Goal: Task Accomplishment & Management: Use online tool/utility

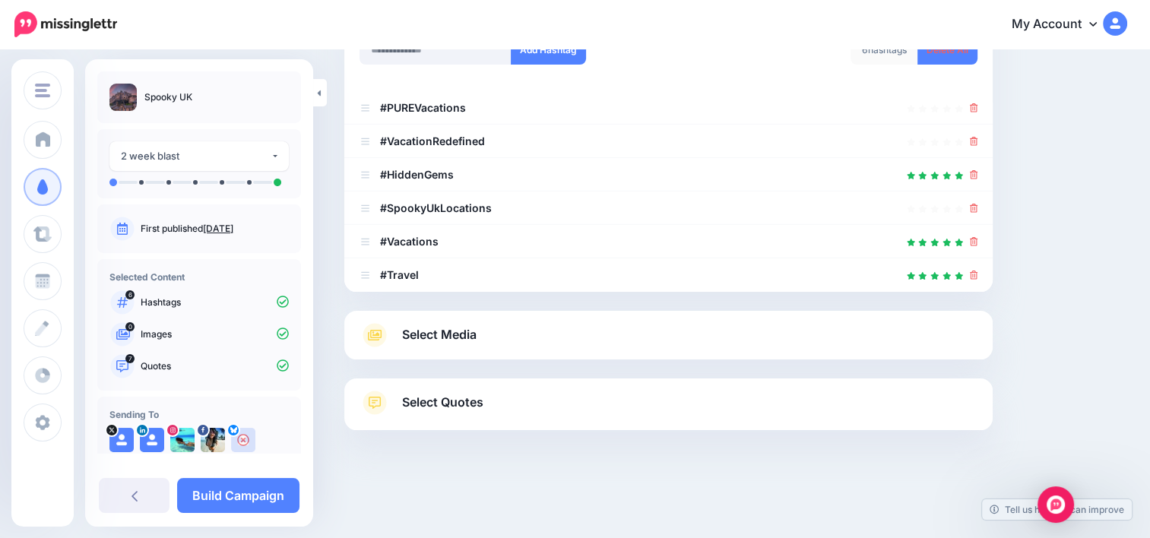
scroll to position [261, 0]
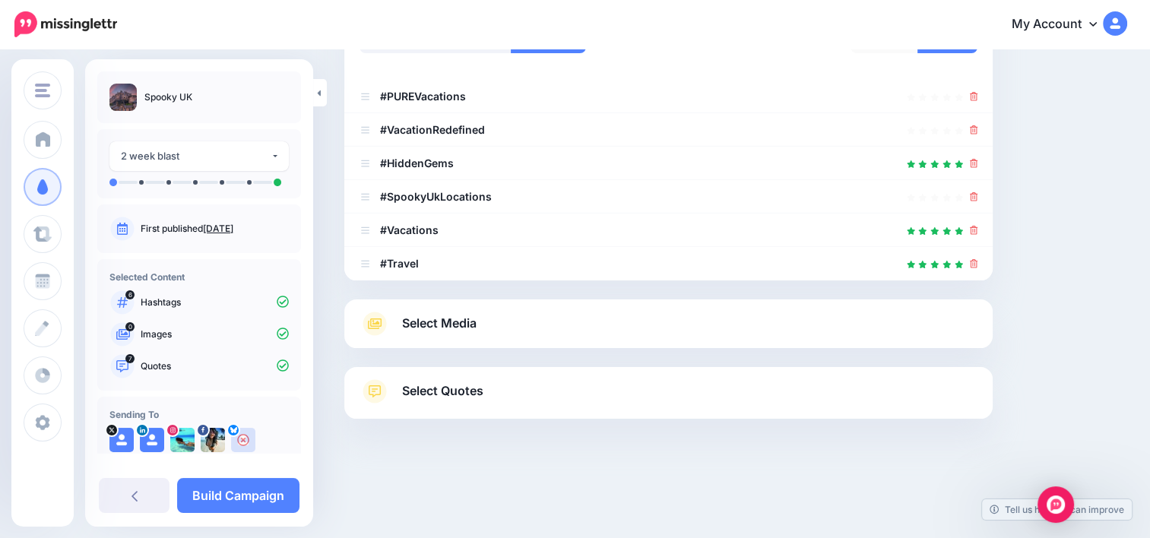
click at [552, 322] on link "Select Media" at bounding box center [668, 324] width 618 height 24
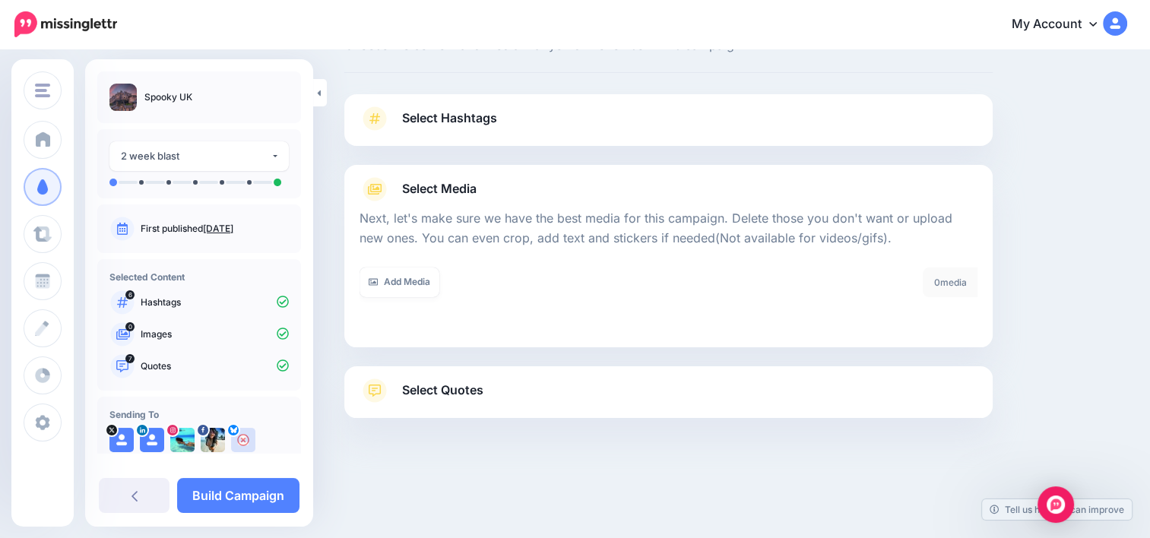
scroll to position [60, 0]
click at [422, 287] on link "Add Media" at bounding box center [399, 283] width 80 height 30
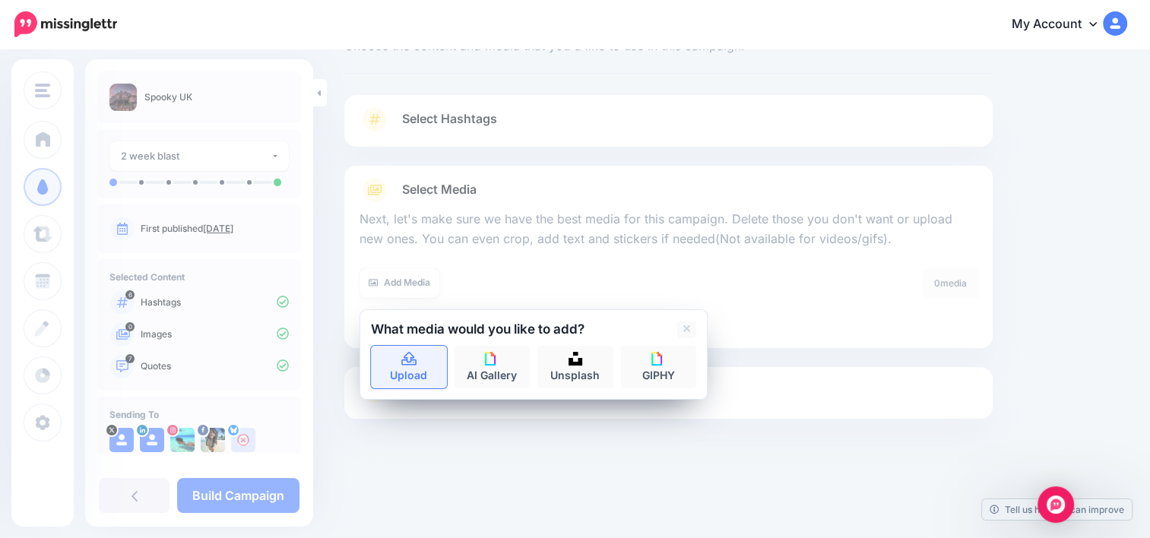
click at [422, 368] on link "Upload" at bounding box center [409, 367] width 76 height 43
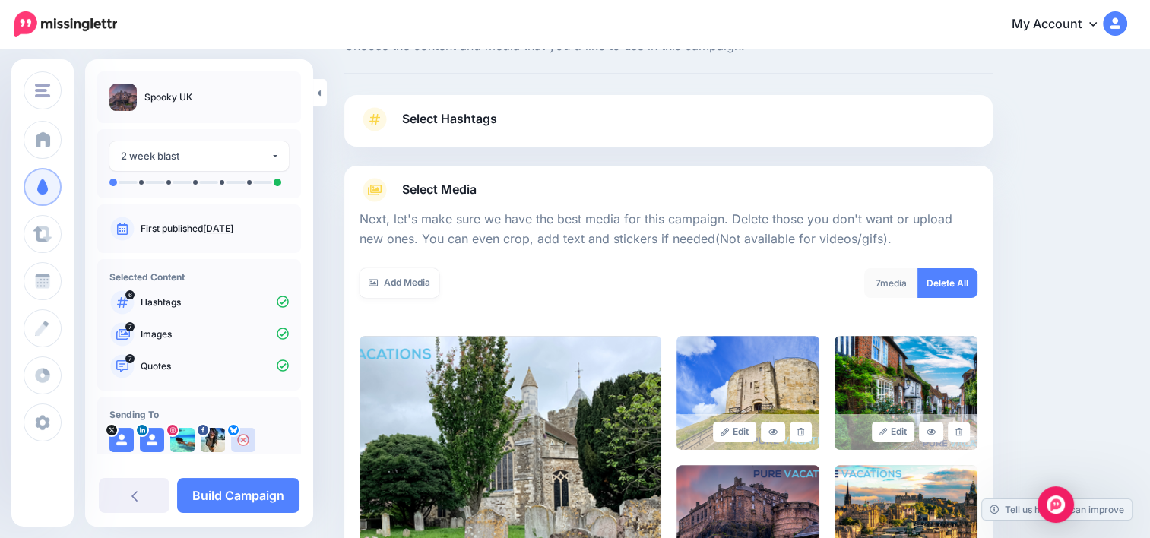
scroll to position [395, 0]
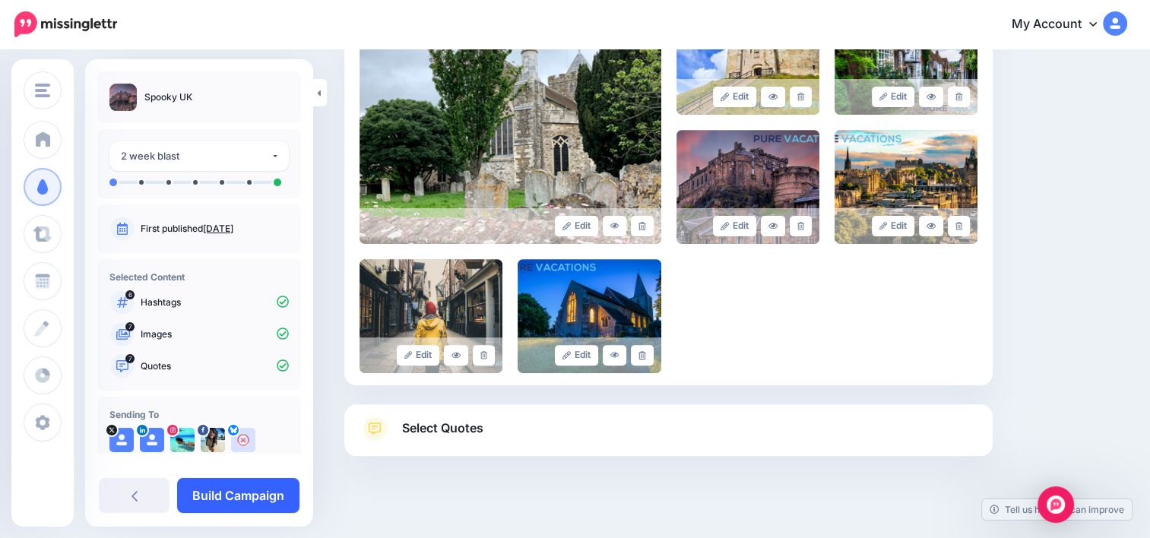
click at [264, 505] on link "Build Campaign" at bounding box center [238, 495] width 122 height 35
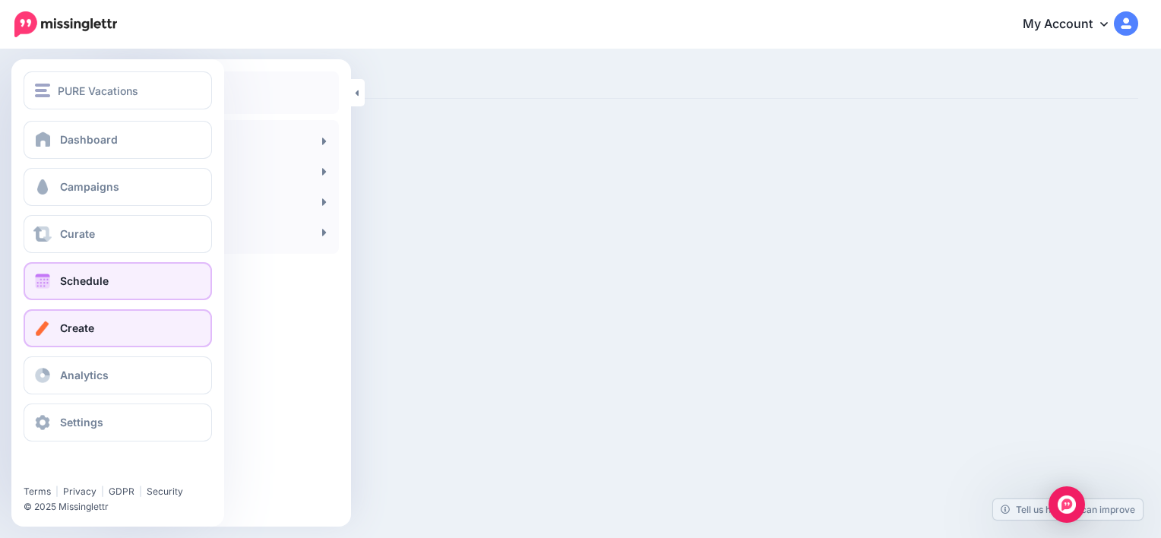
click at [81, 271] on link "Schedule" at bounding box center [118, 281] width 188 height 38
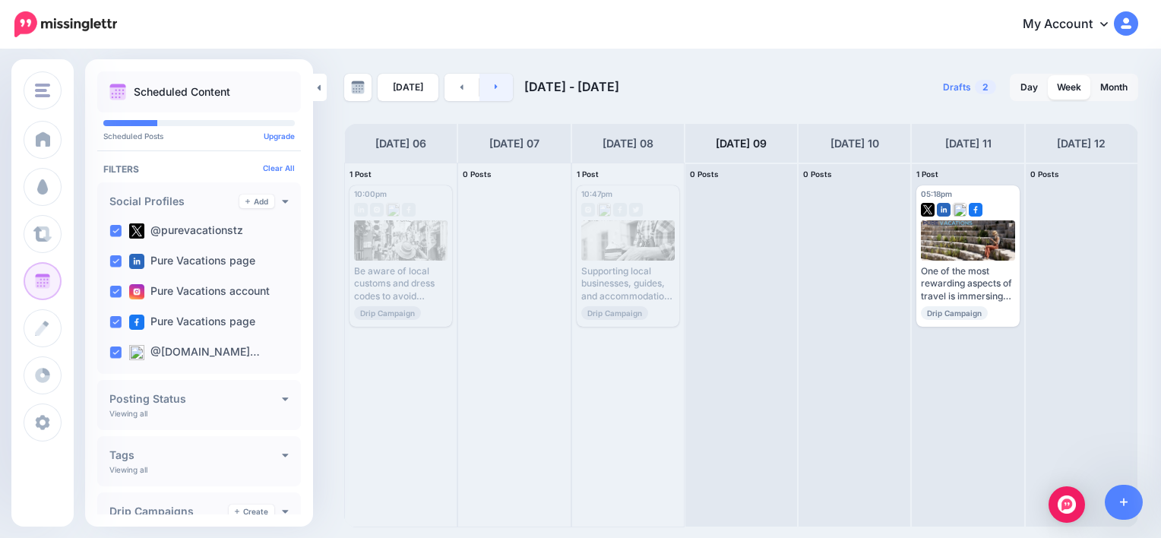
click at [498, 88] on link at bounding box center [496, 87] width 34 height 27
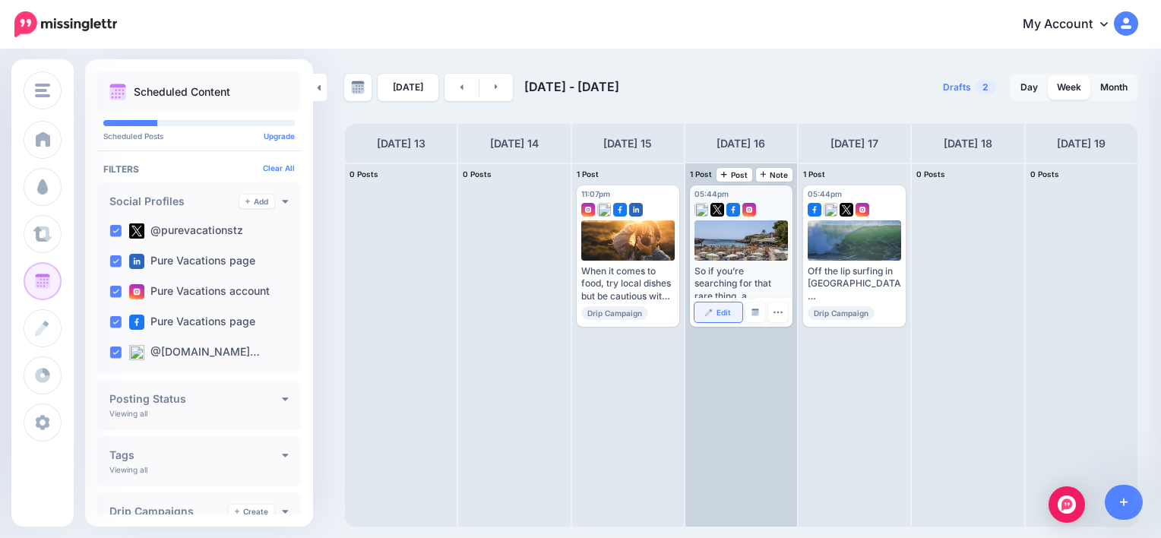
click at [726, 308] on span "Edit" at bounding box center [723, 312] width 14 height 8
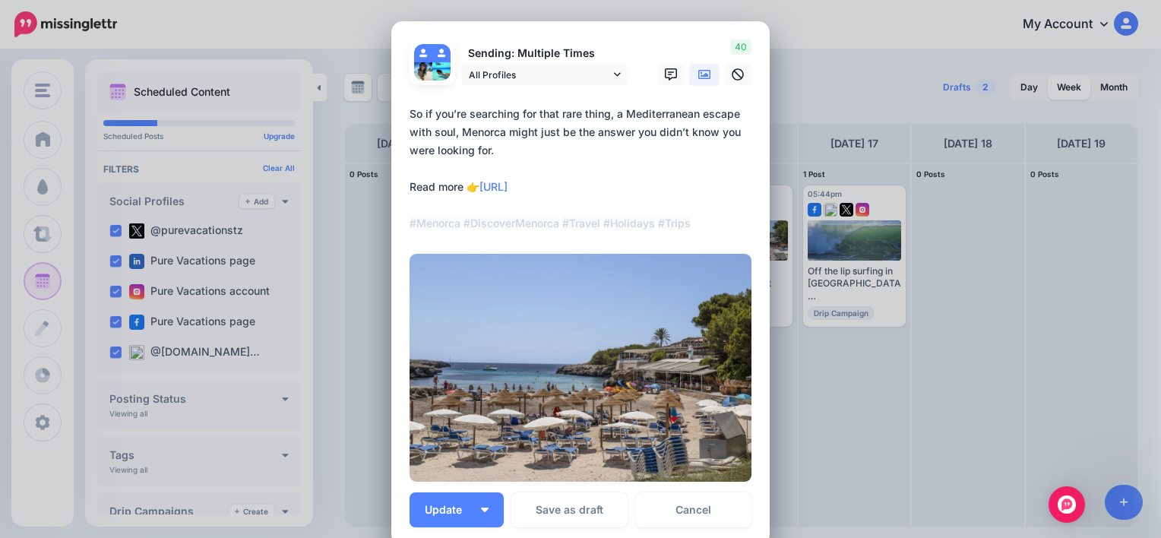
click at [842, 103] on div "Edit Post Loading Sending: Multiple Times" at bounding box center [580, 269] width 1161 height 538
click at [707, 499] on link "Cancel" at bounding box center [693, 509] width 116 height 35
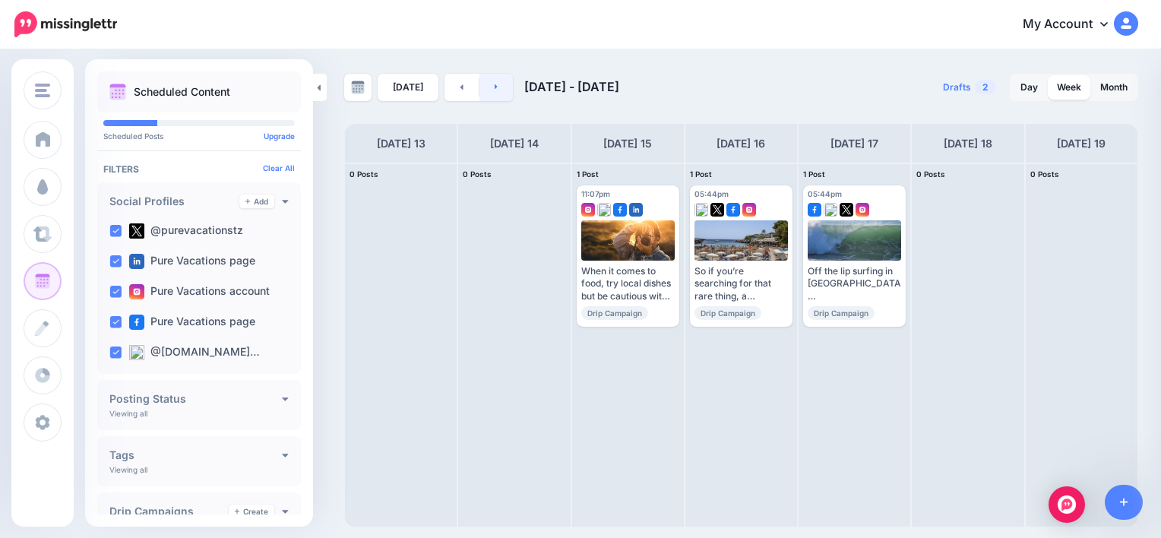
click at [498, 94] on link at bounding box center [496, 87] width 34 height 27
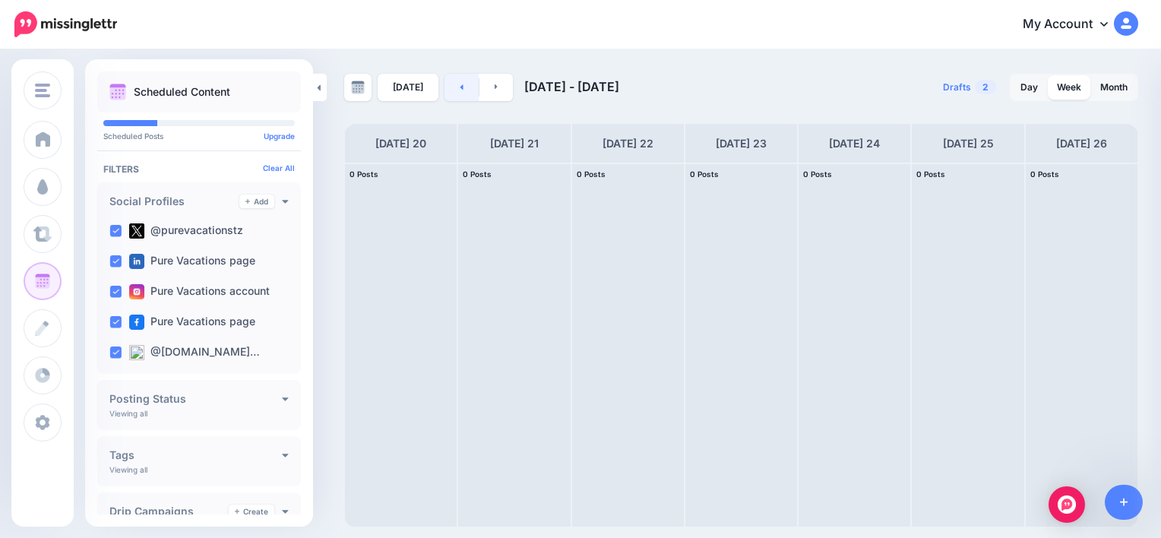
click at [465, 87] on link at bounding box center [461, 87] width 34 height 27
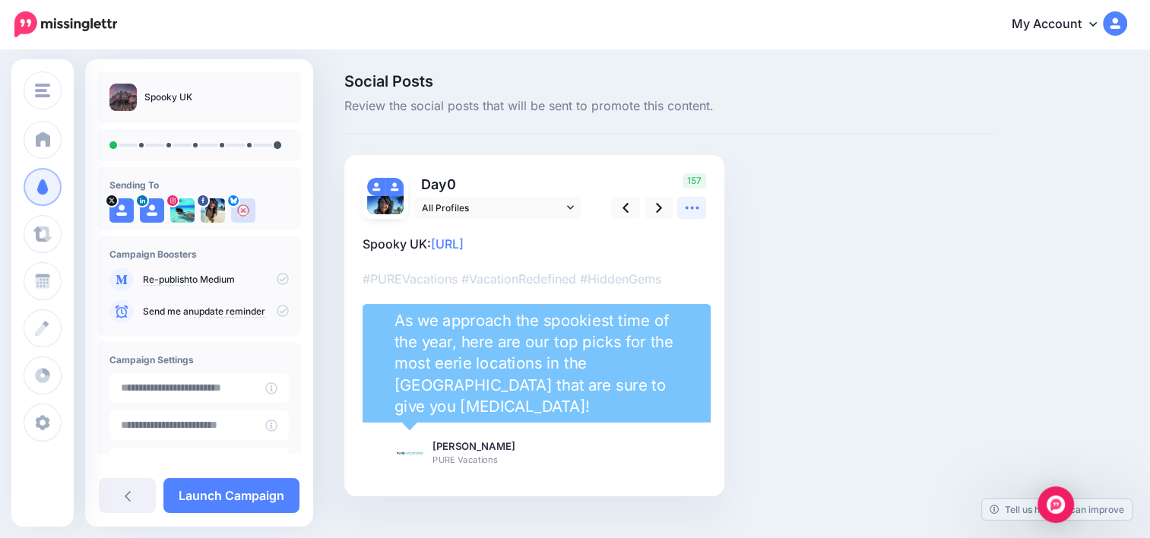
click at [684, 208] on icon at bounding box center [692, 208] width 16 height 16
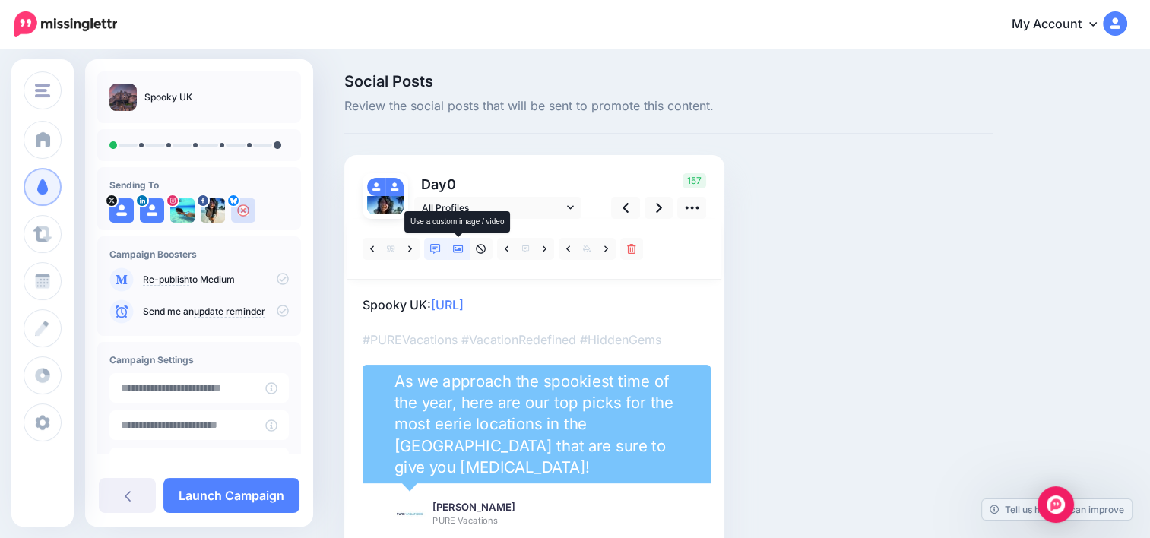
click at [451, 252] on link at bounding box center [458, 249] width 23 height 22
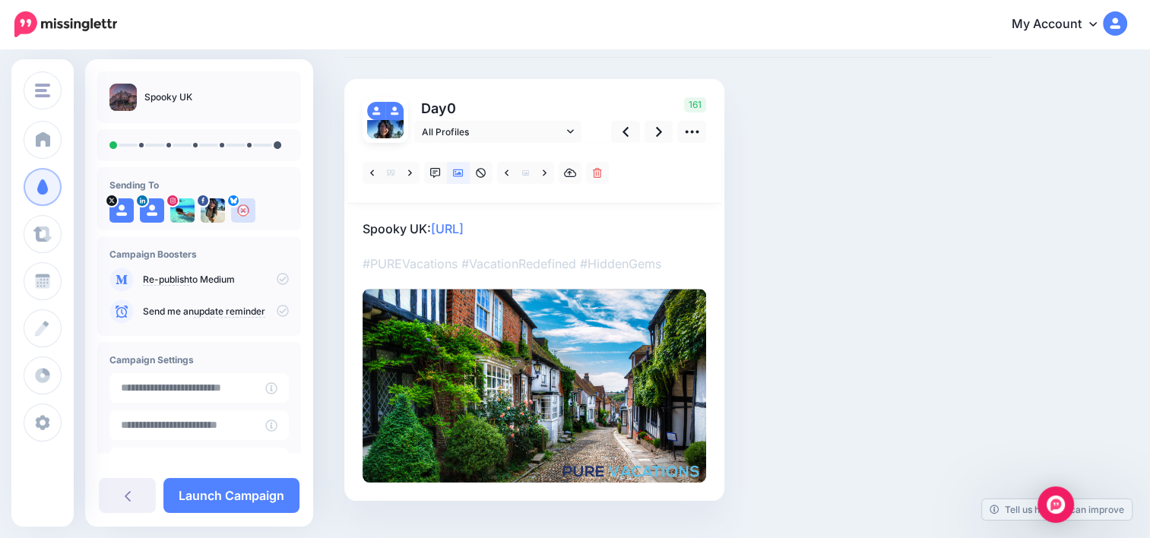
scroll to position [107, 0]
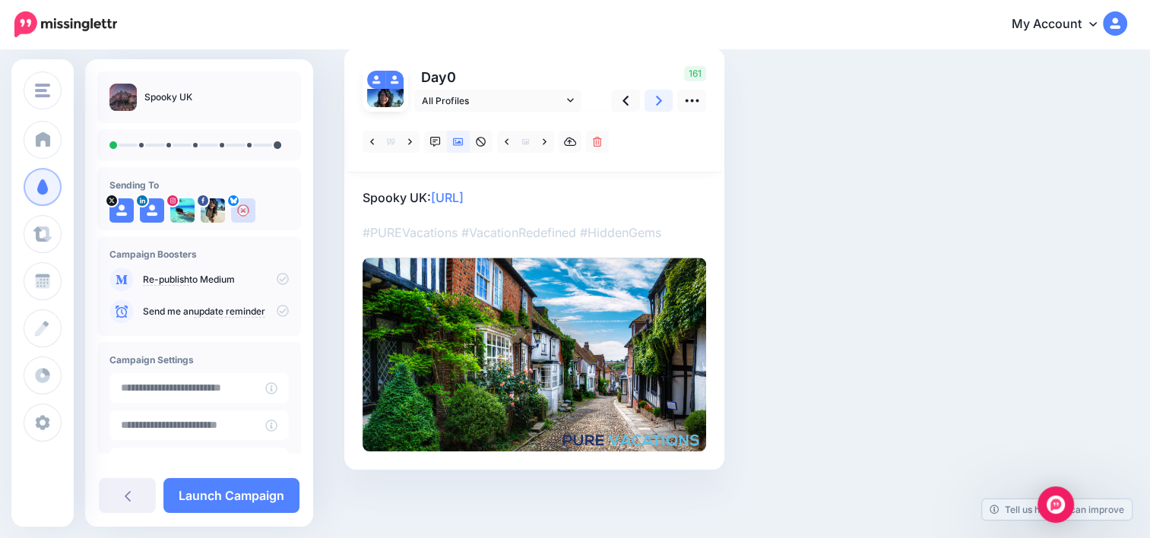
click at [651, 100] on link at bounding box center [658, 101] width 29 height 22
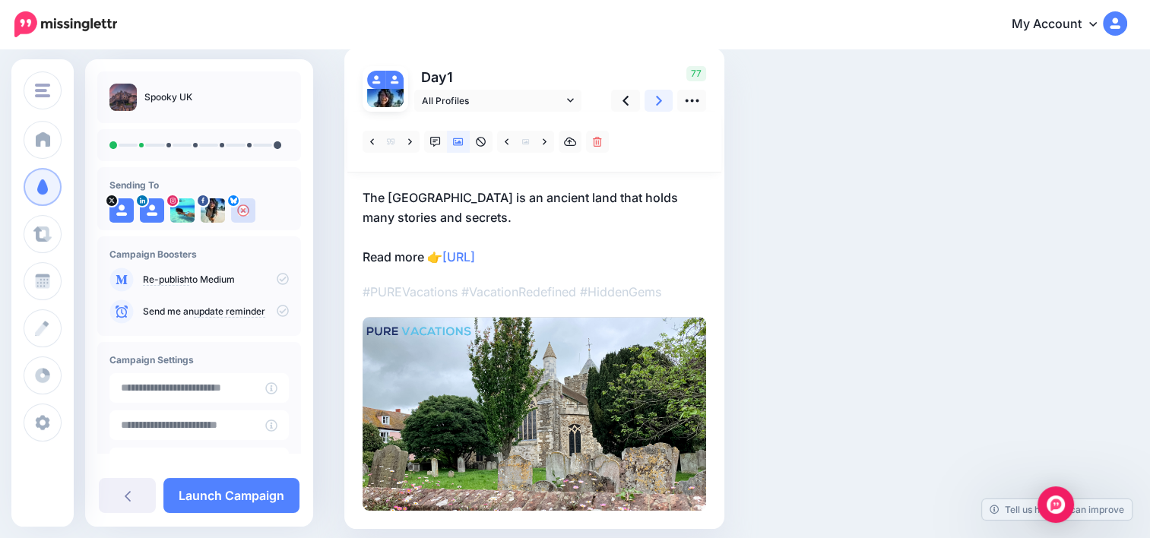
click at [656, 100] on icon at bounding box center [659, 101] width 6 height 16
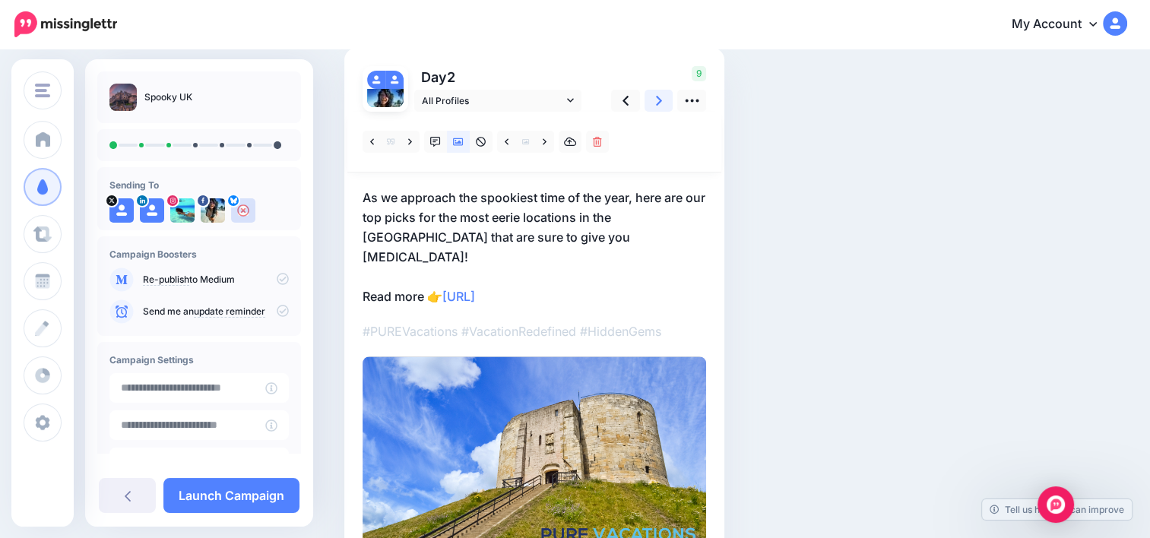
click at [658, 99] on icon at bounding box center [659, 101] width 6 height 10
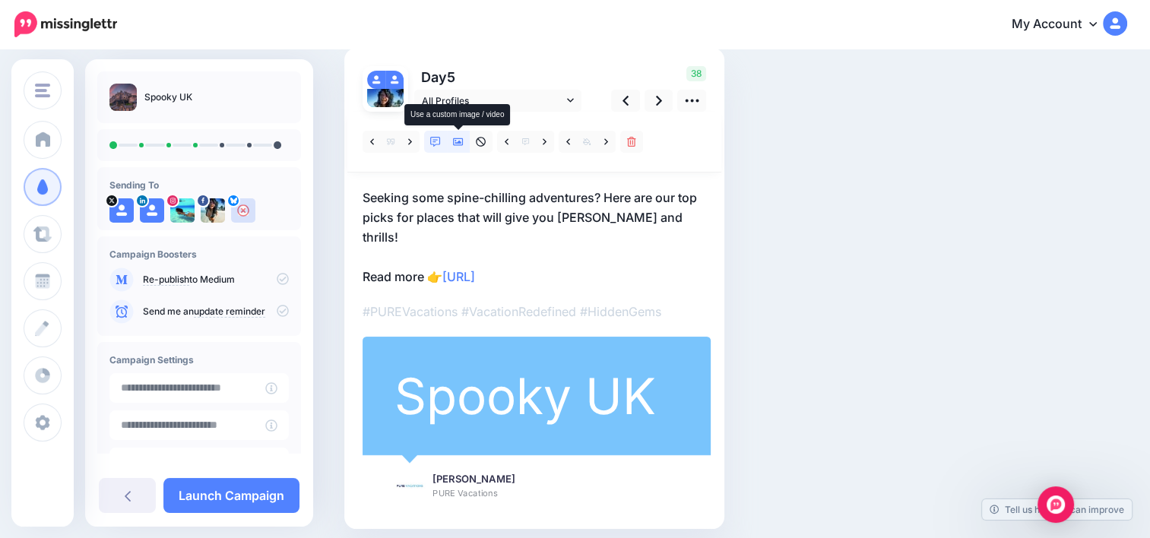
click at [465, 139] on link at bounding box center [458, 142] width 23 height 22
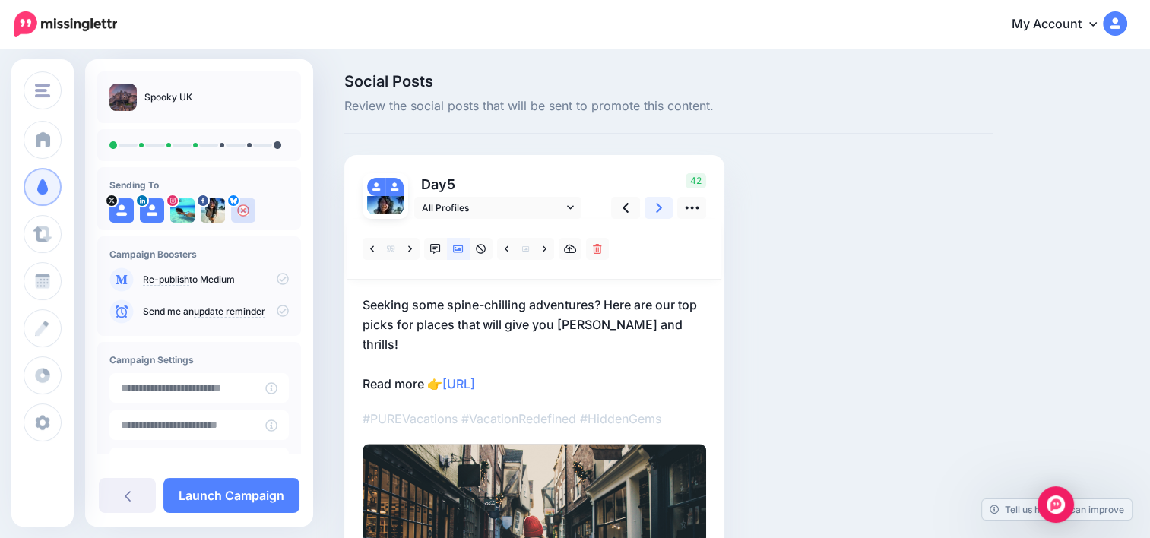
click at [656, 206] on icon at bounding box center [659, 208] width 6 height 16
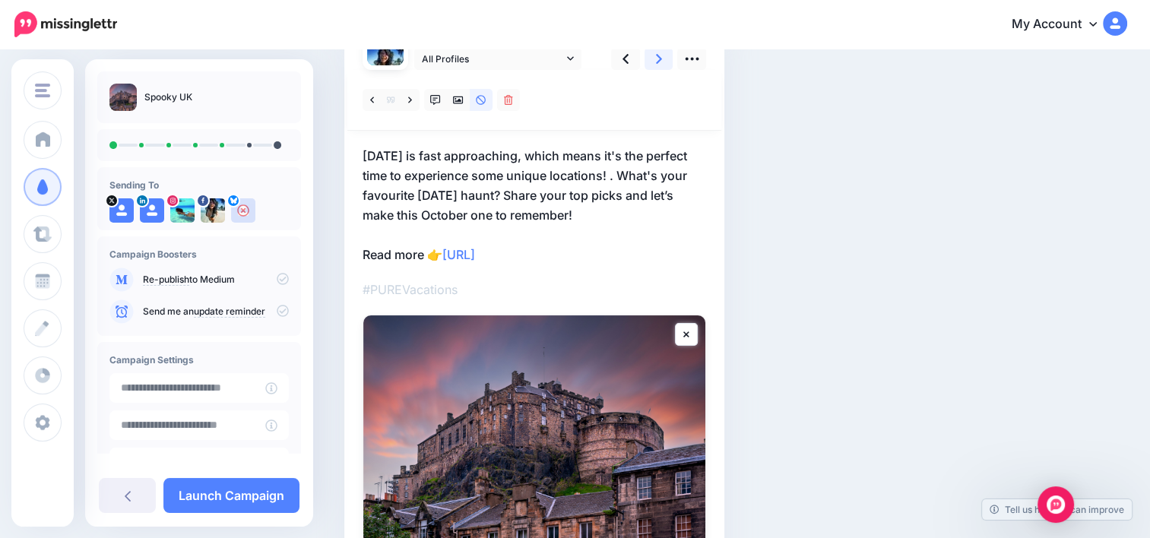
scroll to position [140, 0]
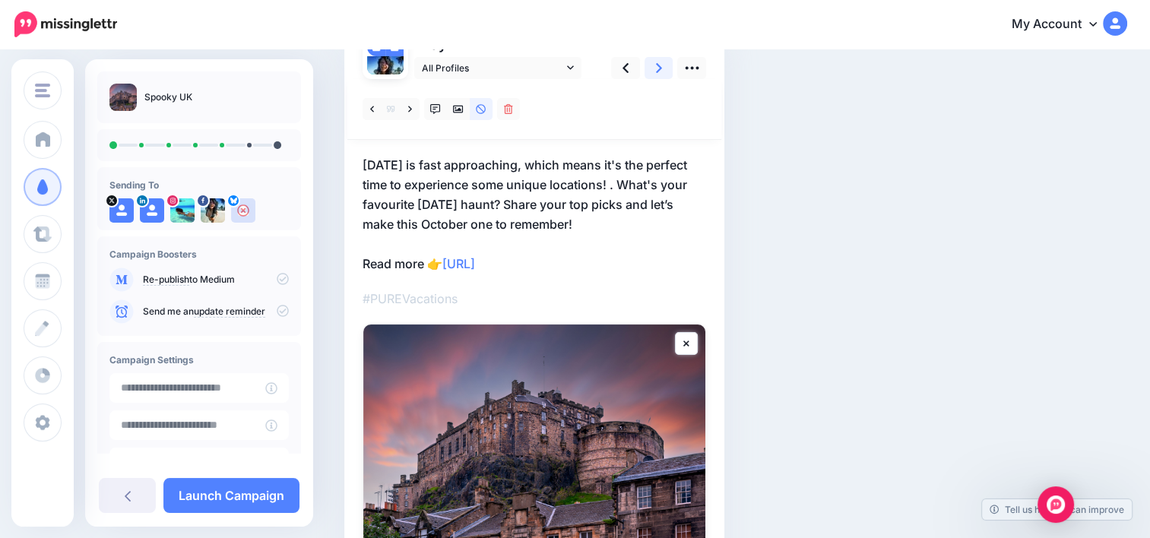
click at [660, 70] on icon at bounding box center [659, 68] width 6 height 16
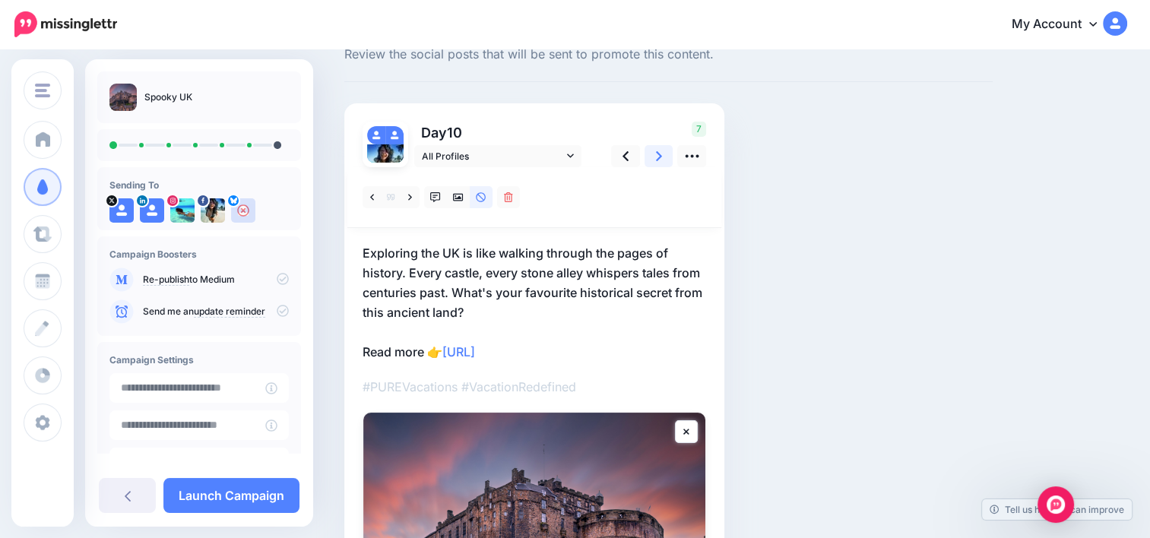
scroll to position [31, 0]
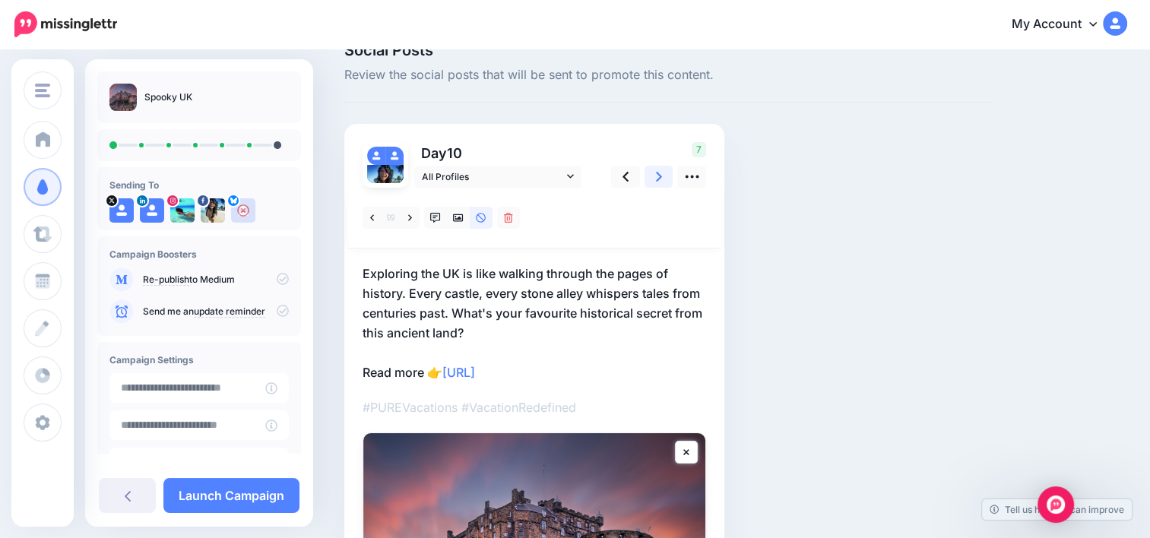
click at [665, 181] on link at bounding box center [658, 177] width 29 height 22
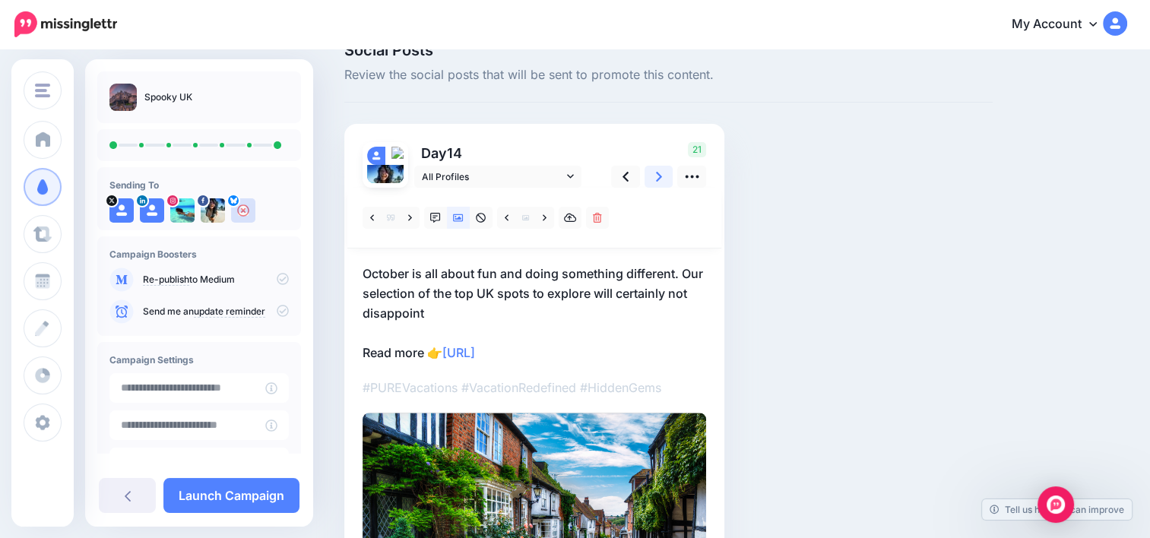
scroll to position [0, 0]
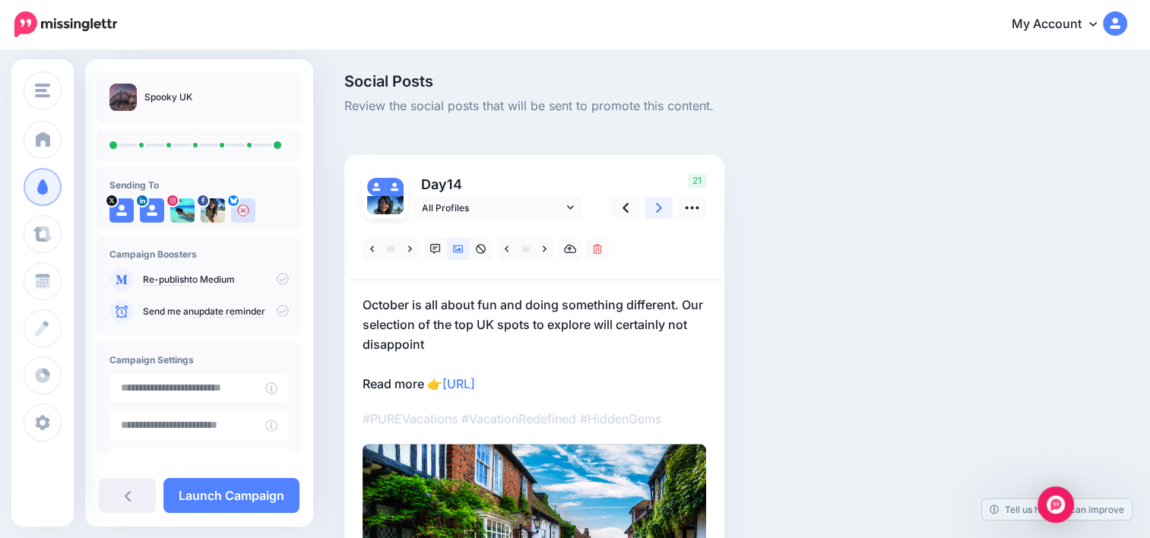
click at [659, 207] on icon at bounding box center [659, 208] width 6 height 10
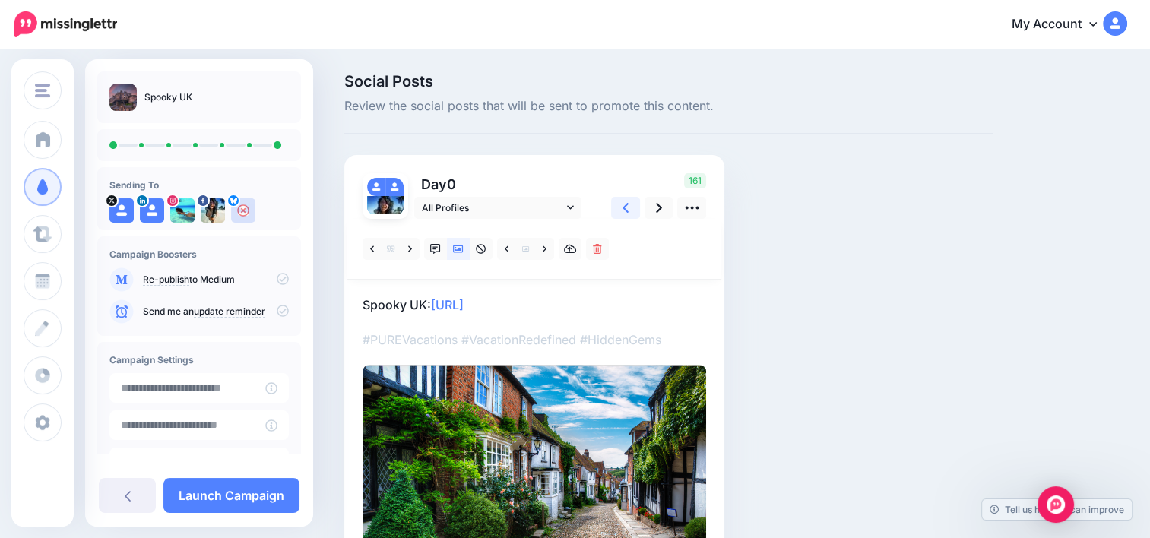
click at [631, 206] on link at bounding box center [625, 208] width 29 height 22
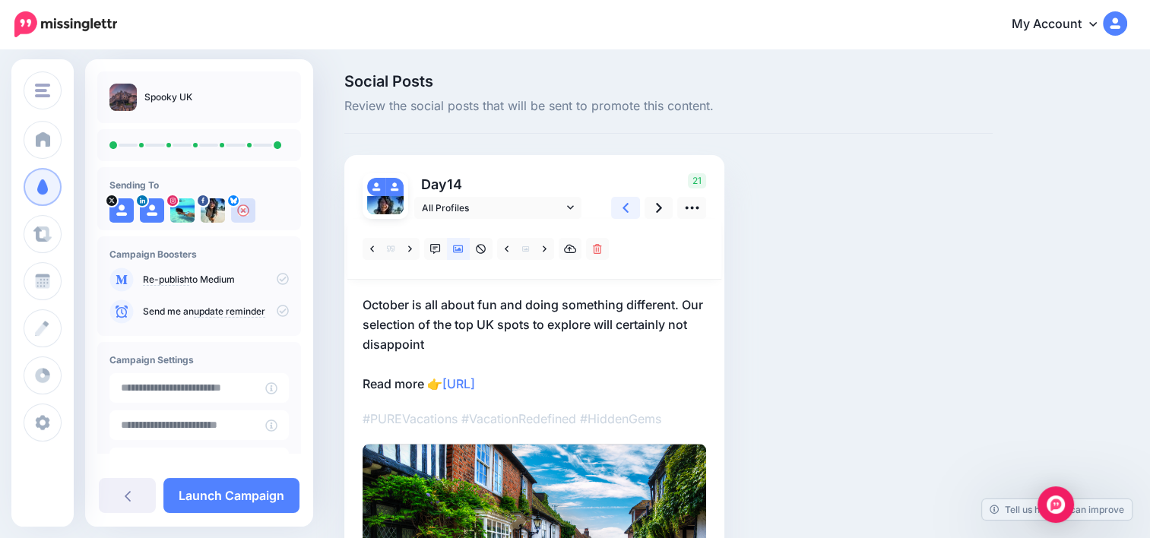
click at [631, 206] on link at bounding box center [625, 208] width 29 height 22
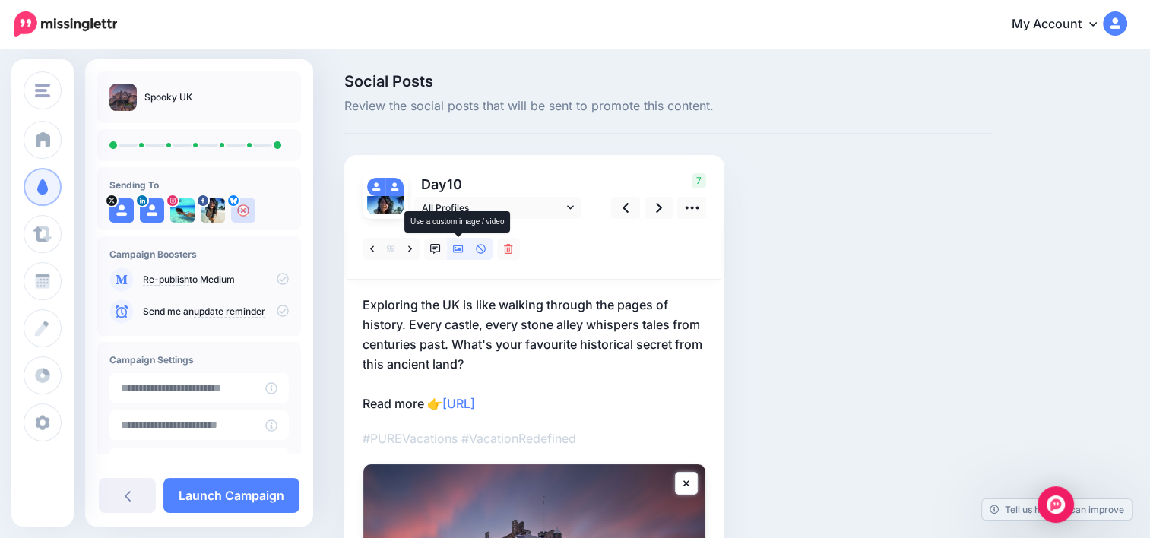
click at [451, 251] on link at bounding box center [458, 249] width 23 height 22
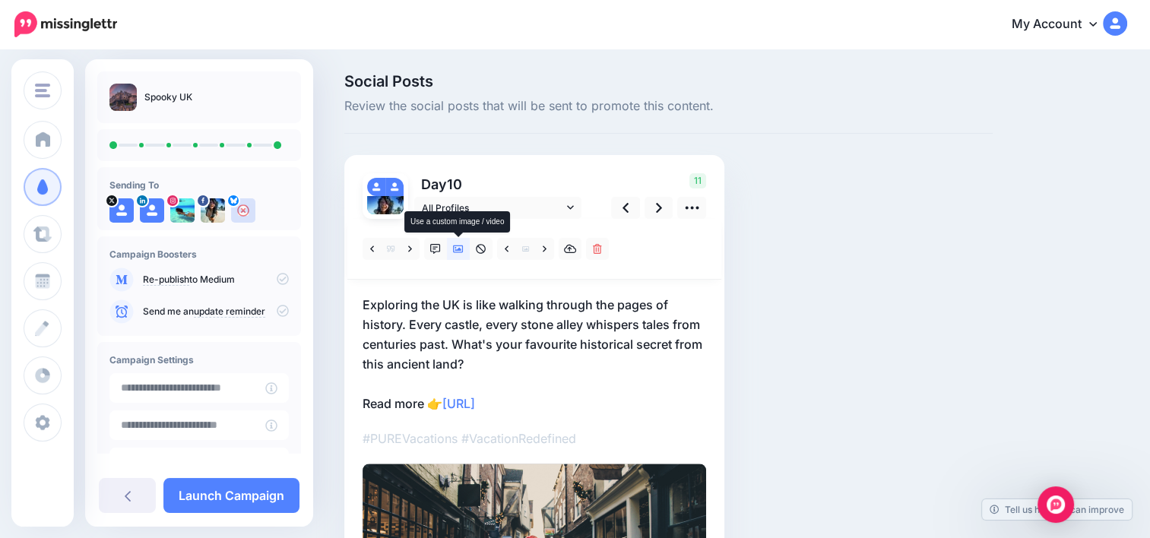
click at [451, 251] on link at bounding box center [458, 249] width 23 height 22
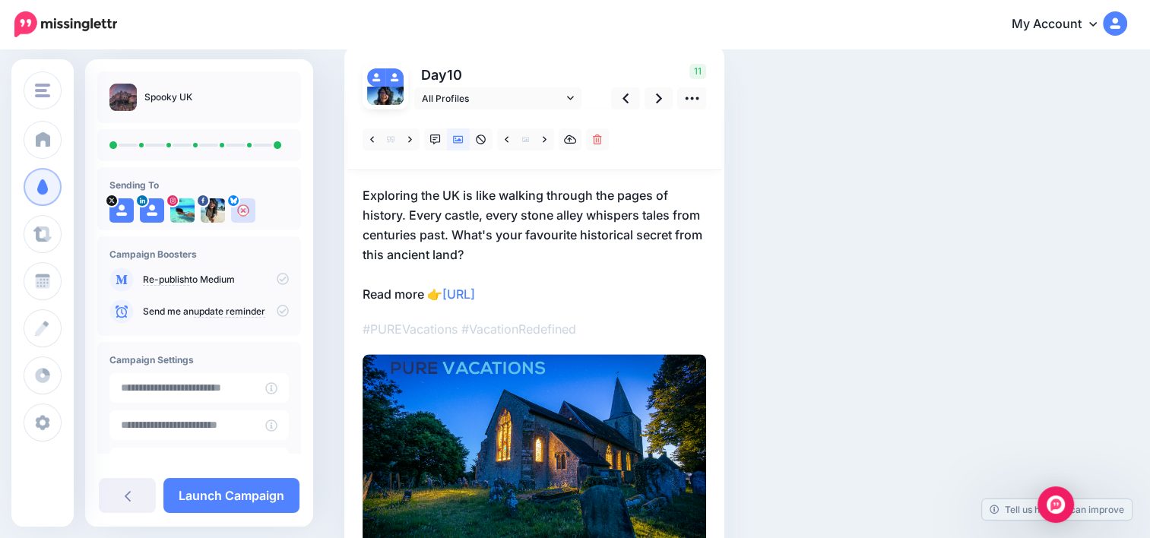
scroll to position [73, 0]
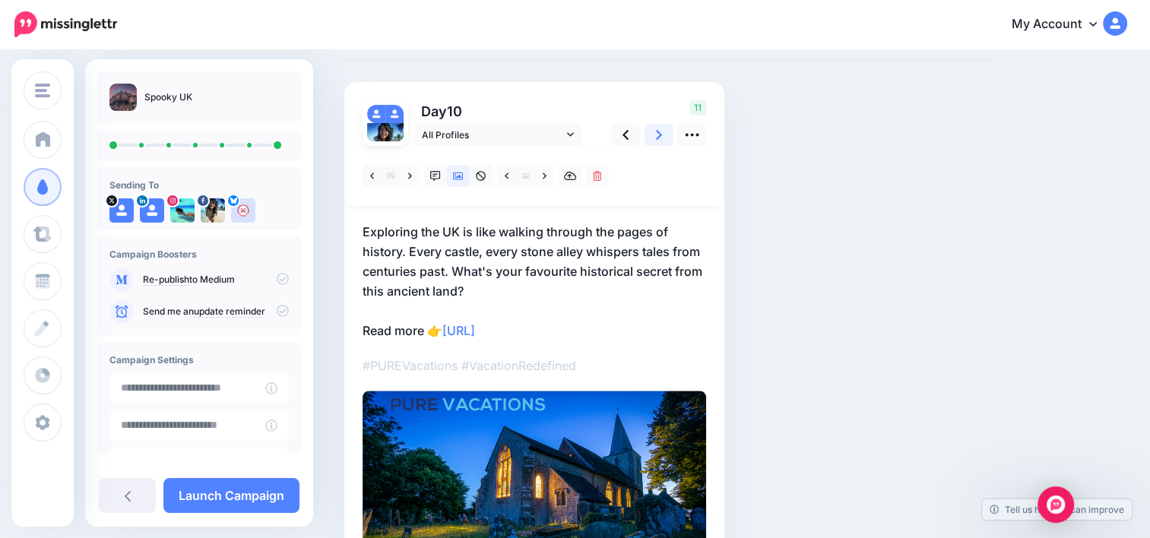
click at [653, 130] on link at bounding box center [658, 135] width 29 height 22
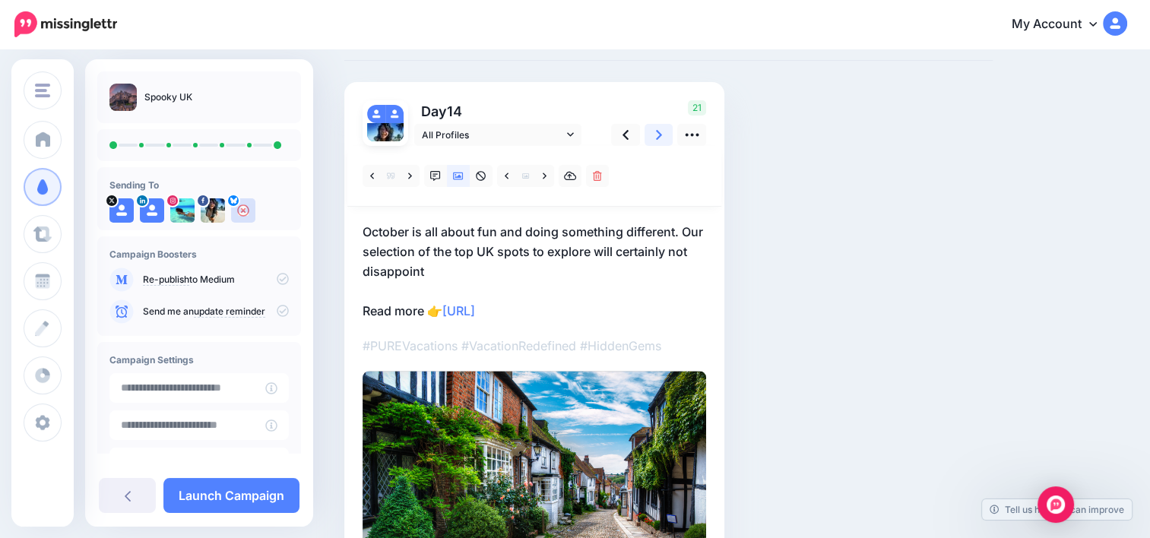
click at [653, 130] on link at bounding box center [658, 135] width 29 height 22
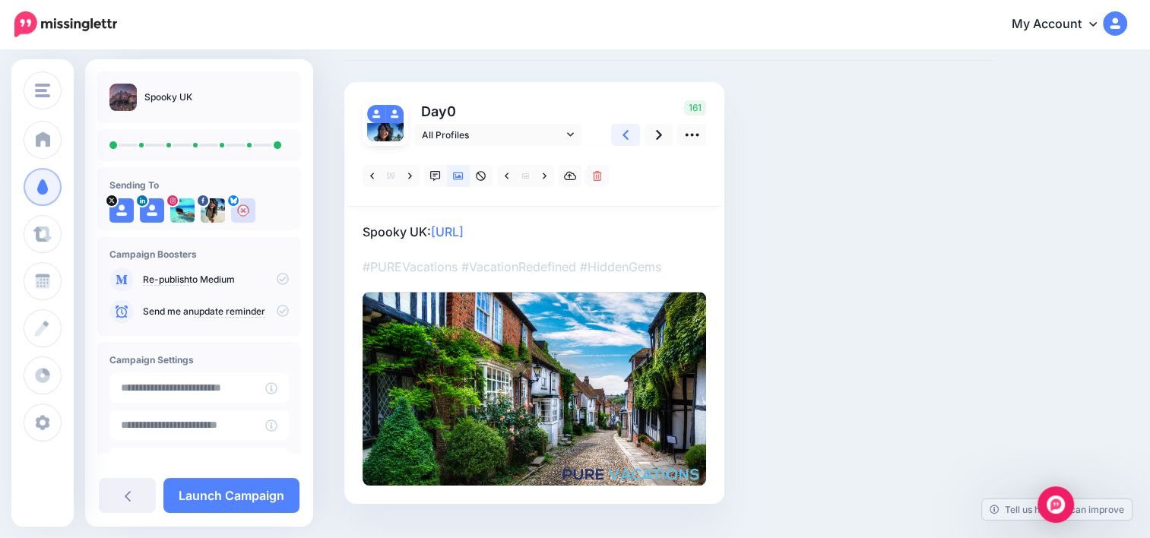
click at [632, 131] on link at bounding box center [625, 135] width 29 height 22
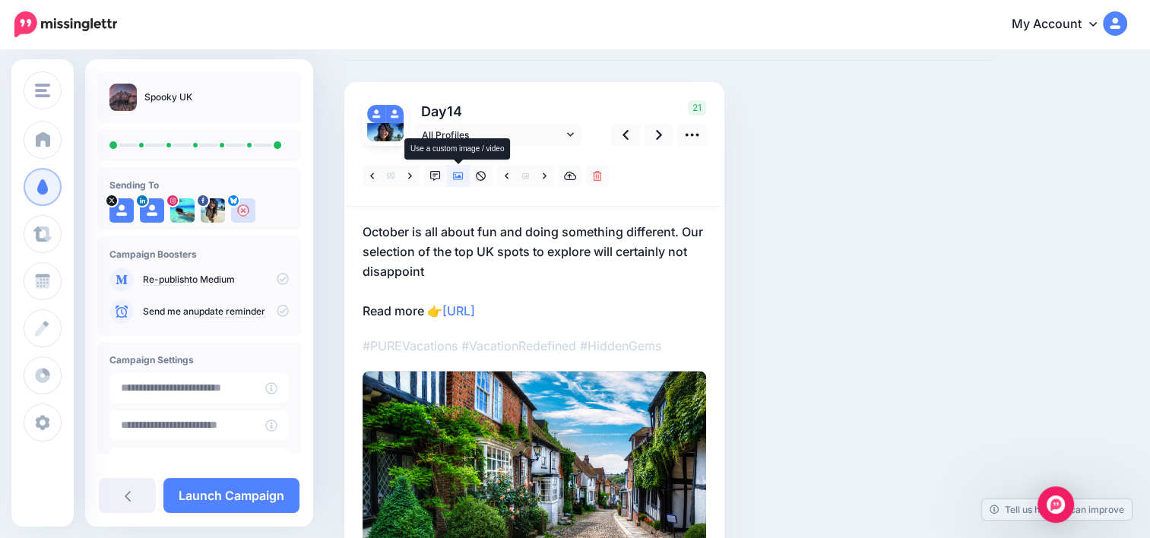
click at [455, 181] on link at bounding box center [458, 176] width 23 height 22
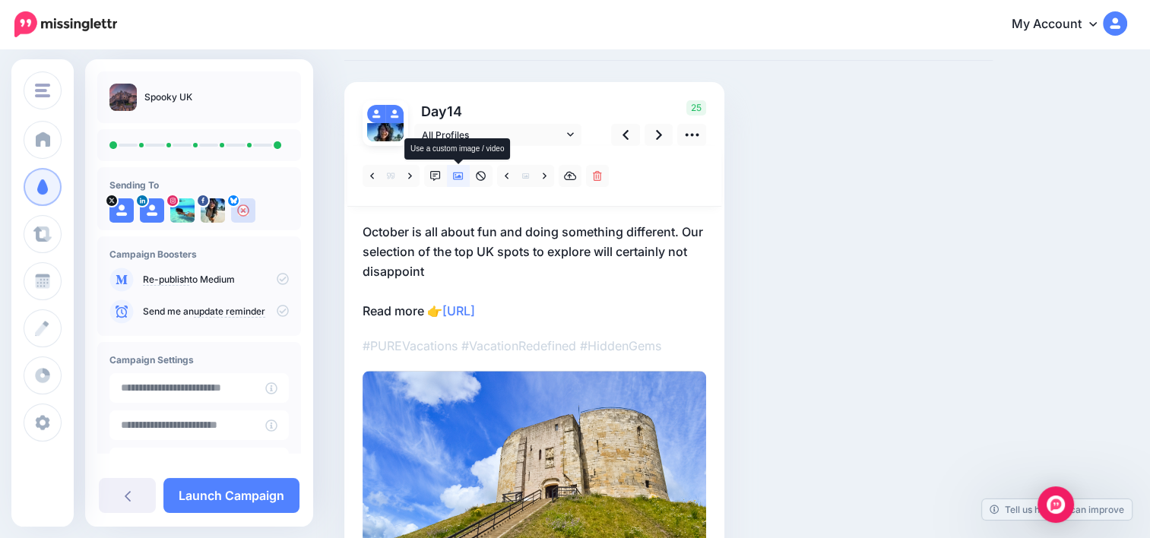
click at [455, 181] on link at bounding box center [458, 176] width 23 height 22
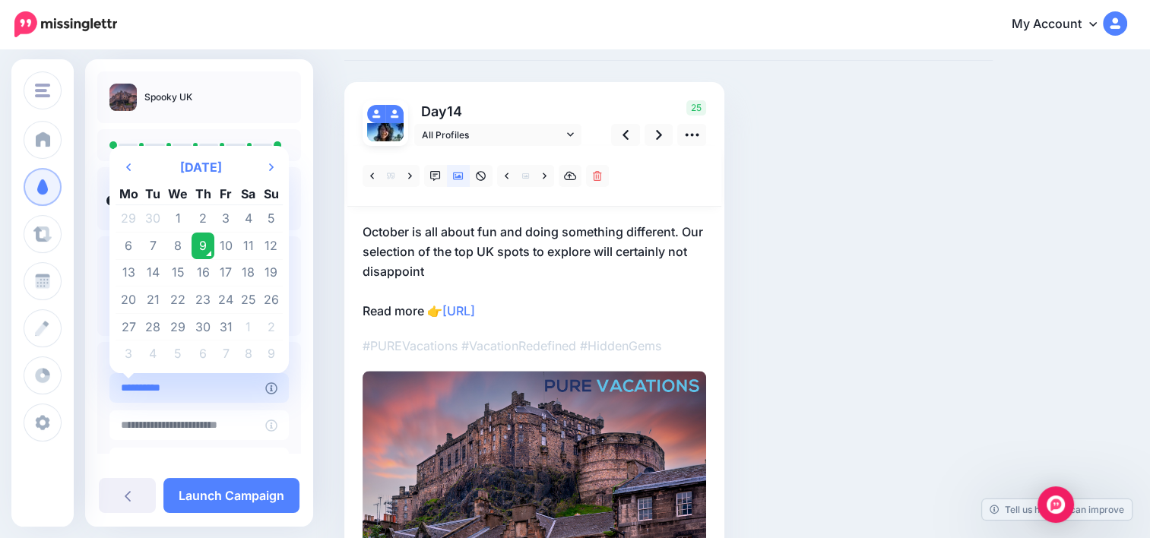
click at [195, 401] on input "**********" at bounding box center [187, 388] width 156 height 30
click at [227, 255] on td "10" at bounding box center [225, 245] width 23 height 27
type input "**********"
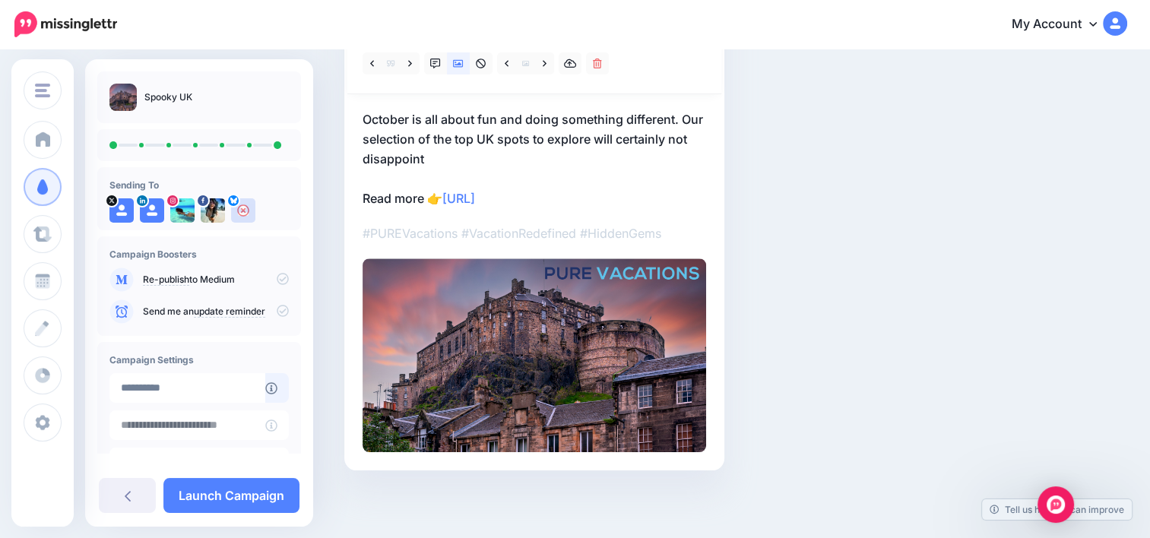
scroll to position [186, 0]
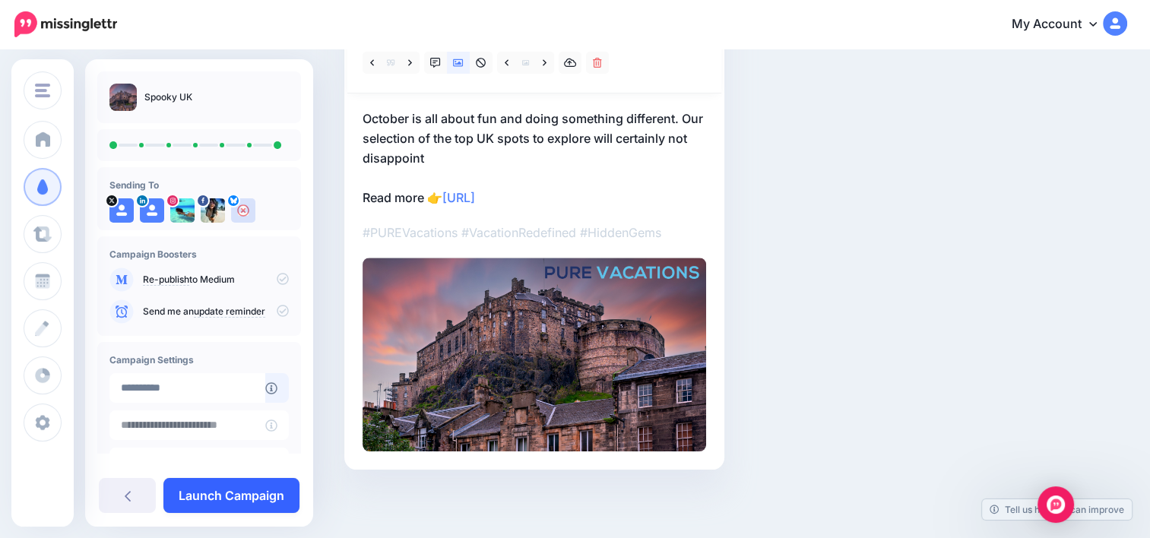
click at [250, 491] on link "Launch Campaign" at bounding box center [231, 495] width 136 height 35
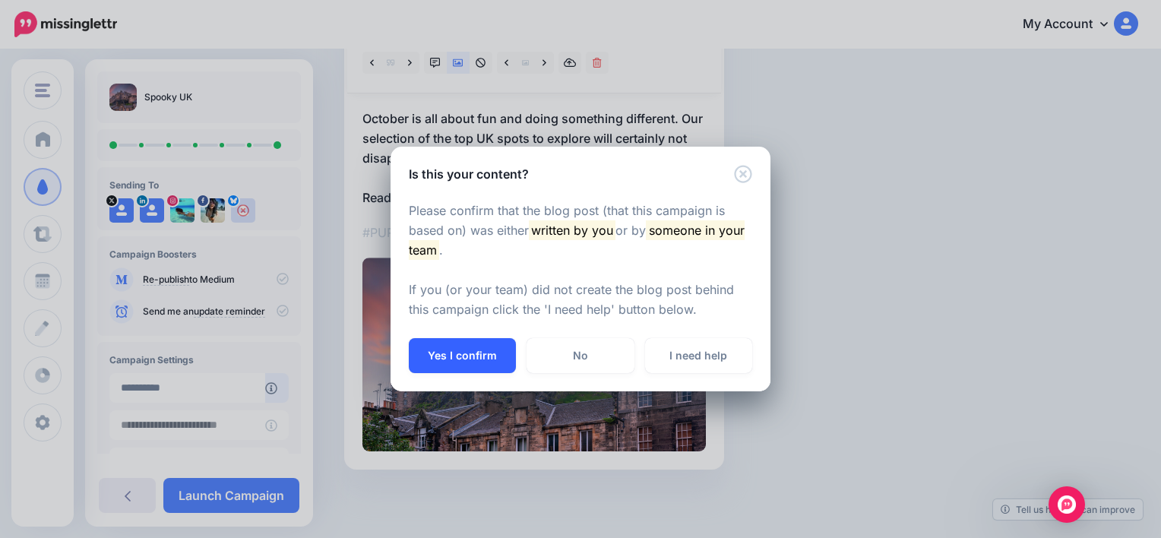
click at [487, 369] on button "Yes I confirm" at bounding box center [462, 355] width 107 height 35
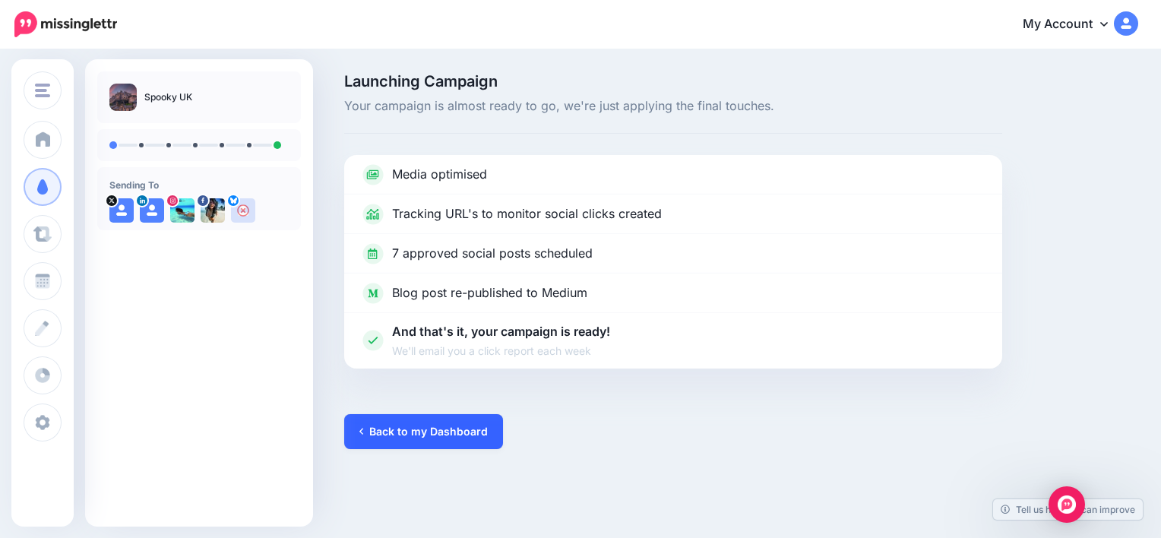
click at [393, 441] on link "Back to my Dashboard" at bounding box center [423, 431] width 159 height 35
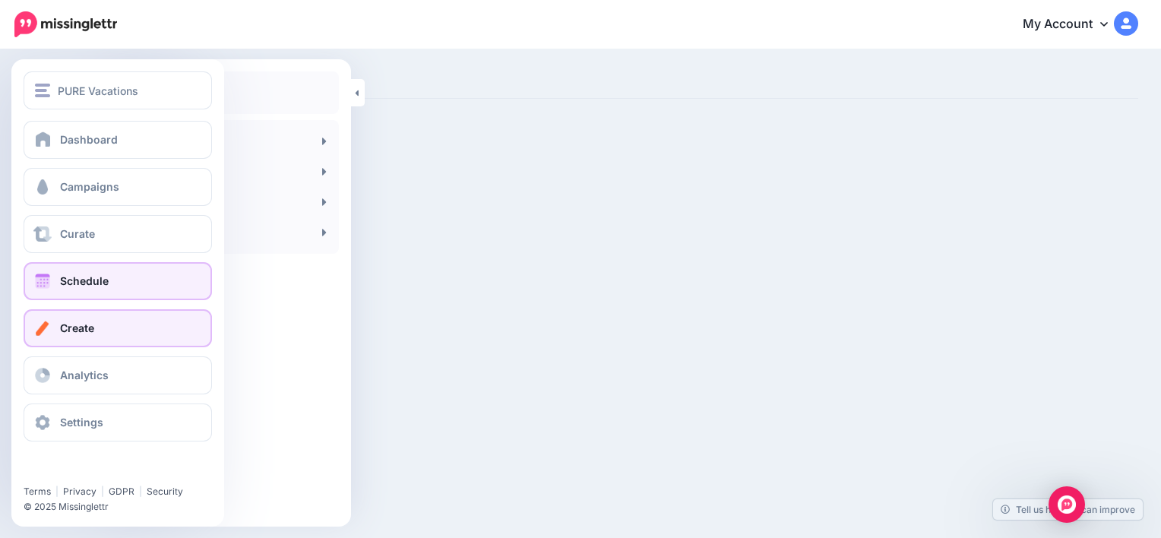
click at [115, 283] on link "Schedule" at bounding box center [118, 281] width 188 height 38
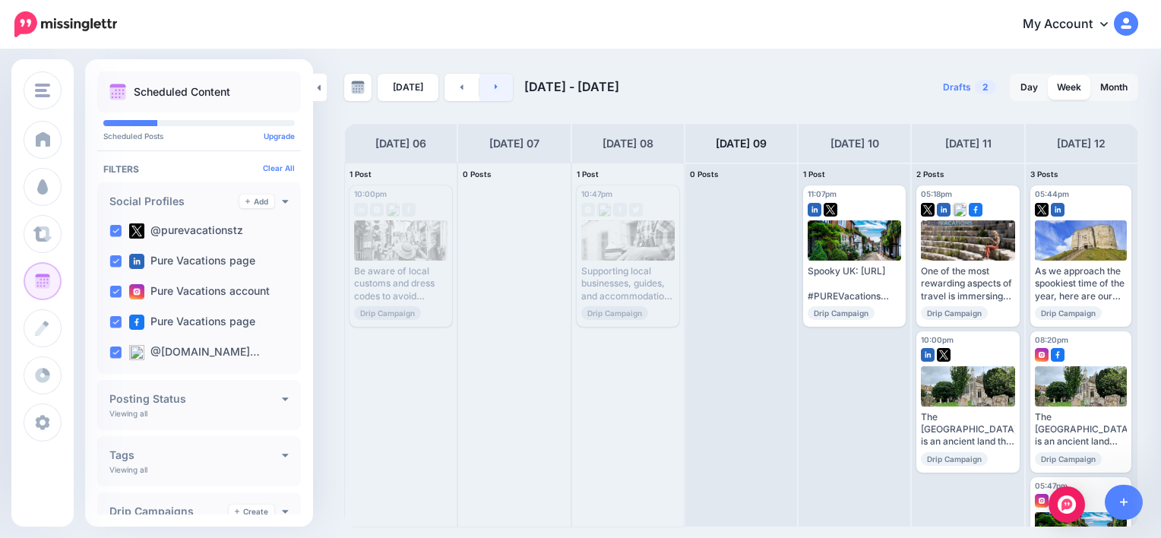
click at [498, 87] on link at bounding box center [496, 87] width 34 height 27
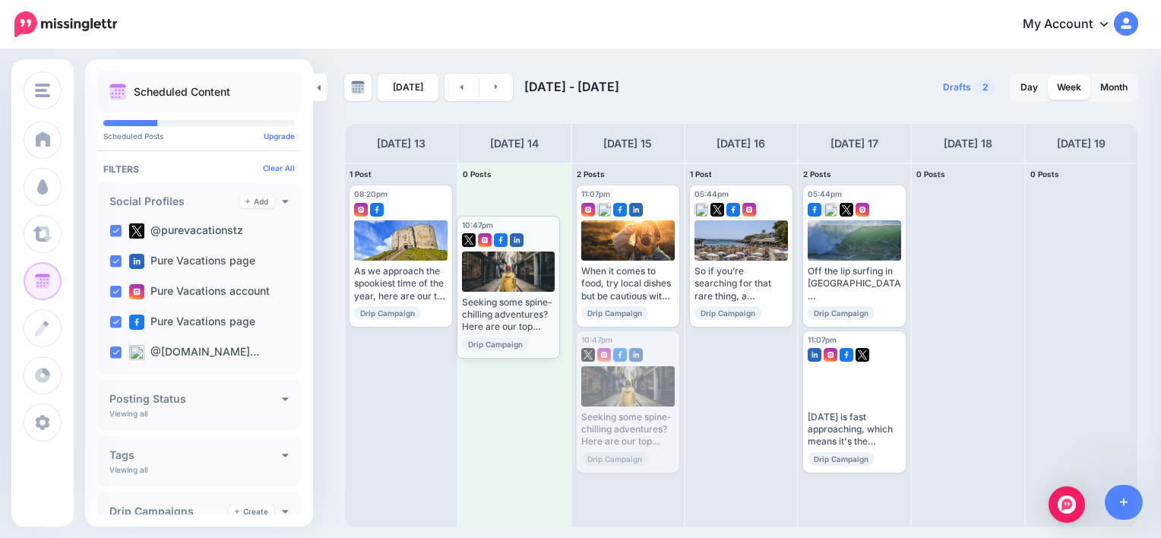
drag, startPoint x: 659, startPoint y: 340, endPoint x: 540, endPoint y: 225, distance: 166.0
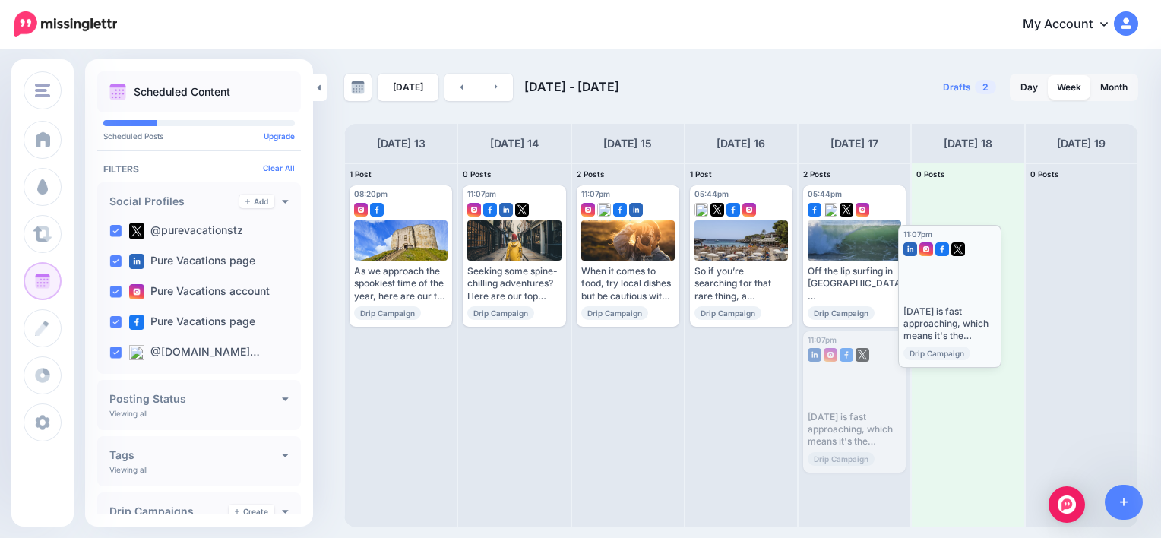
drag, startPoint x: 898, startPoint y: 343, endPoint x: 993, endPoint y: 237, distance: 142.6
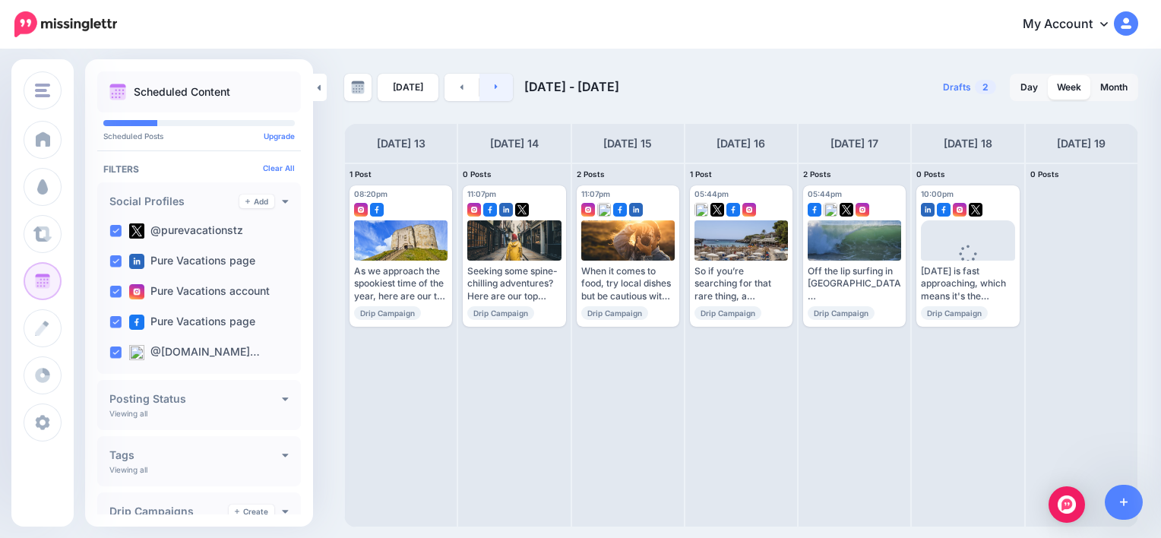
click at [501, 87] on link at bounding box center [496, 87] width 34 height 27
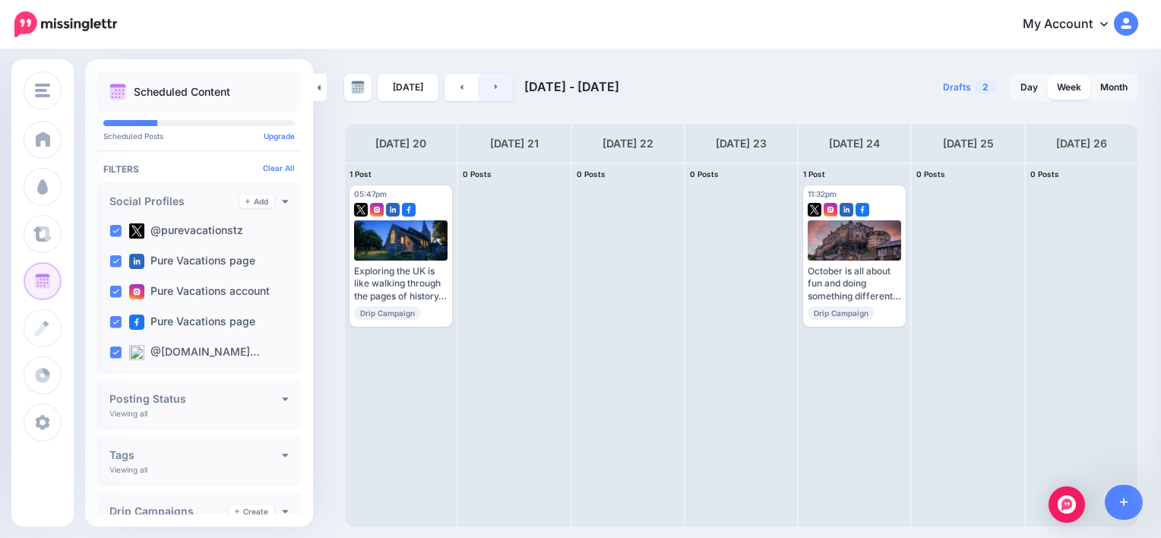
click at [501, 87] on link at bounding box center [496, 87] width 34 height 27
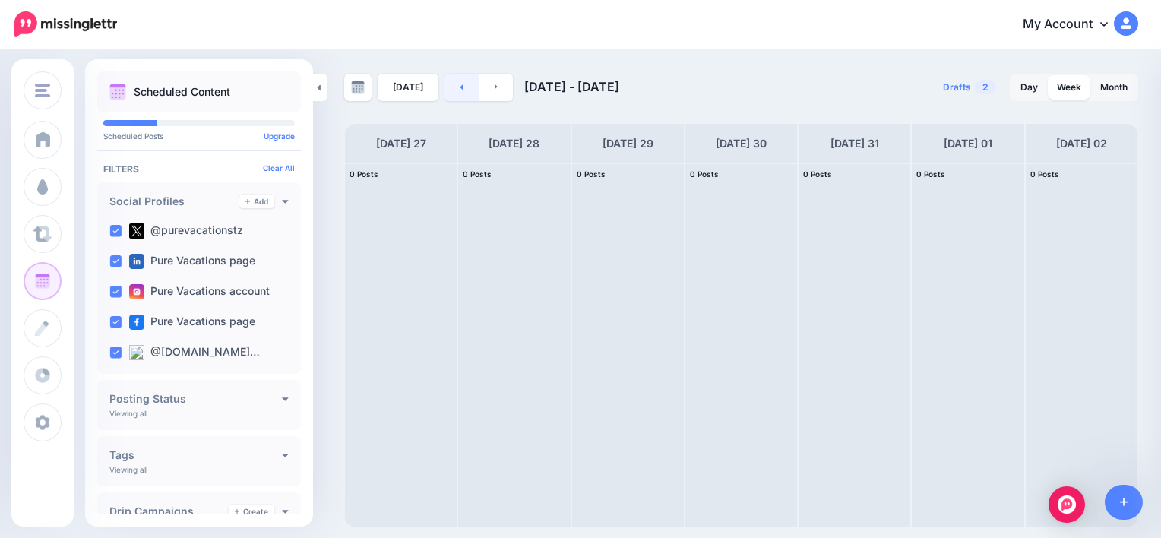
click at [451, 76] on link at bounding box center [461, 87] width 34 height 27
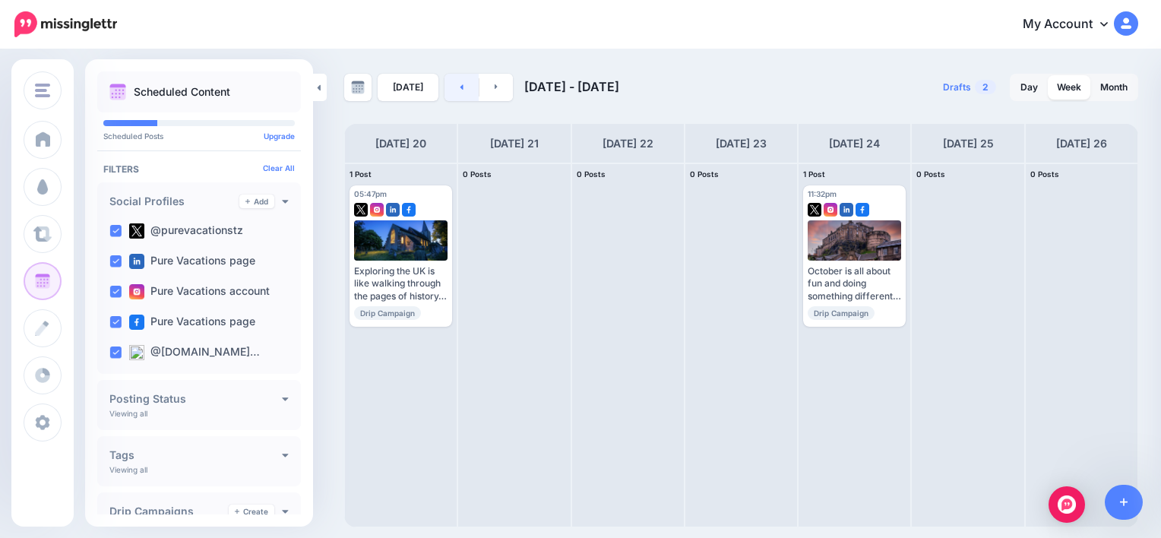
click at [451, 76] on link at bounding box center [461, 87] width 34 height 27
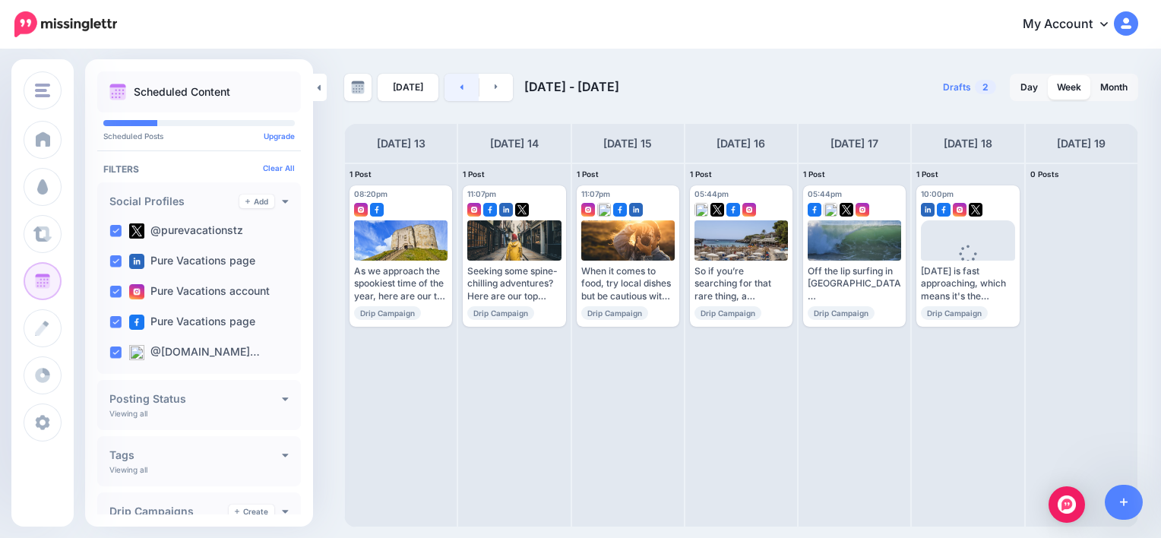
click at [451, 76] on link at bounding box center [461, 87] width 34 height 27
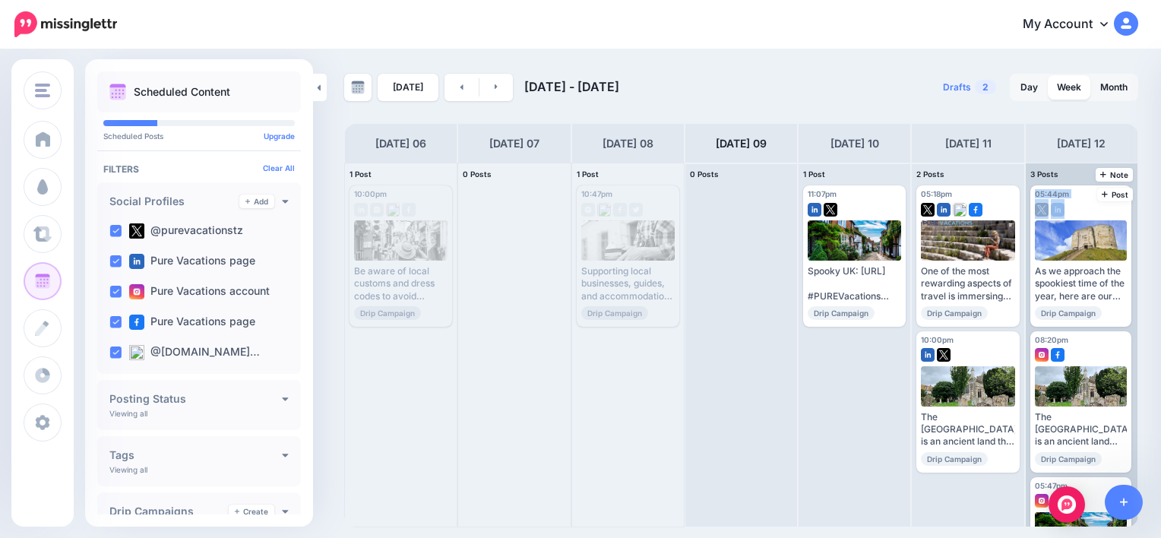
drag, startPoint x: 1137, startPoint y: 179, endPoint x: 1134, endPoint y: 246, distance: 66.9
click at [1134, 246] on div "3 Posts 12 Note Post 05:44pm [DATE] 05:44pm Read more 👉 [URL]" at bounding box center [1081, 345] width 113 height 365
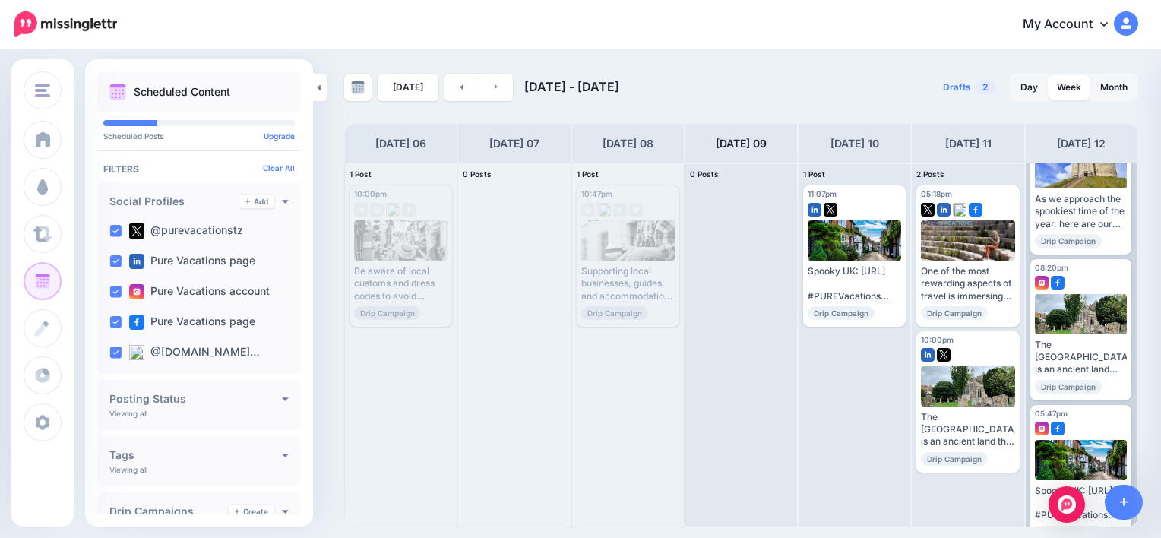
scroll to position [100, 0]
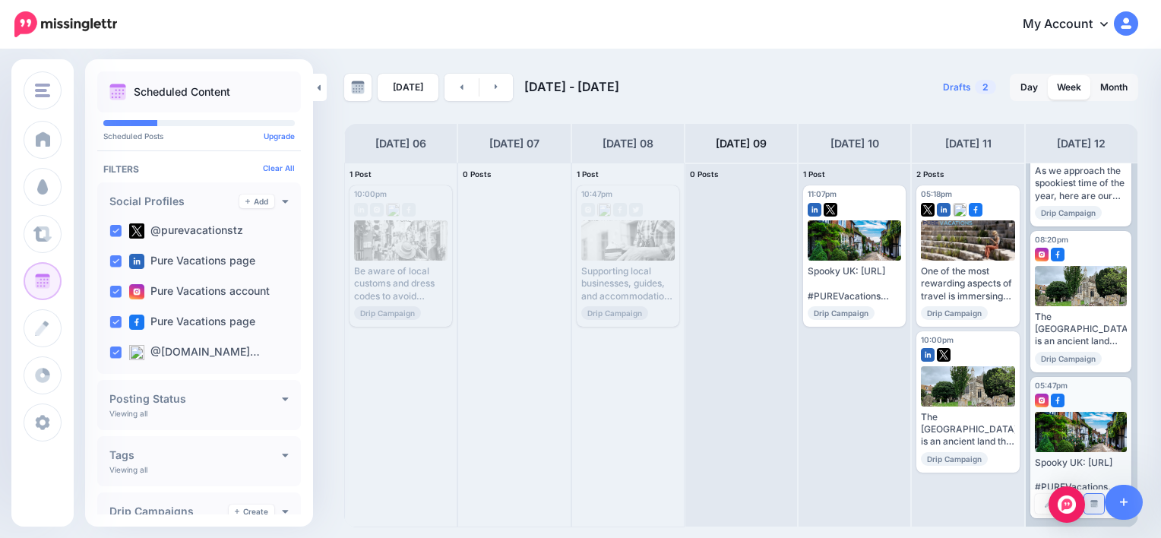
click at [1089, 509] on link "Manage Dates" at bounding box center [1094, 504] width 20 height 20
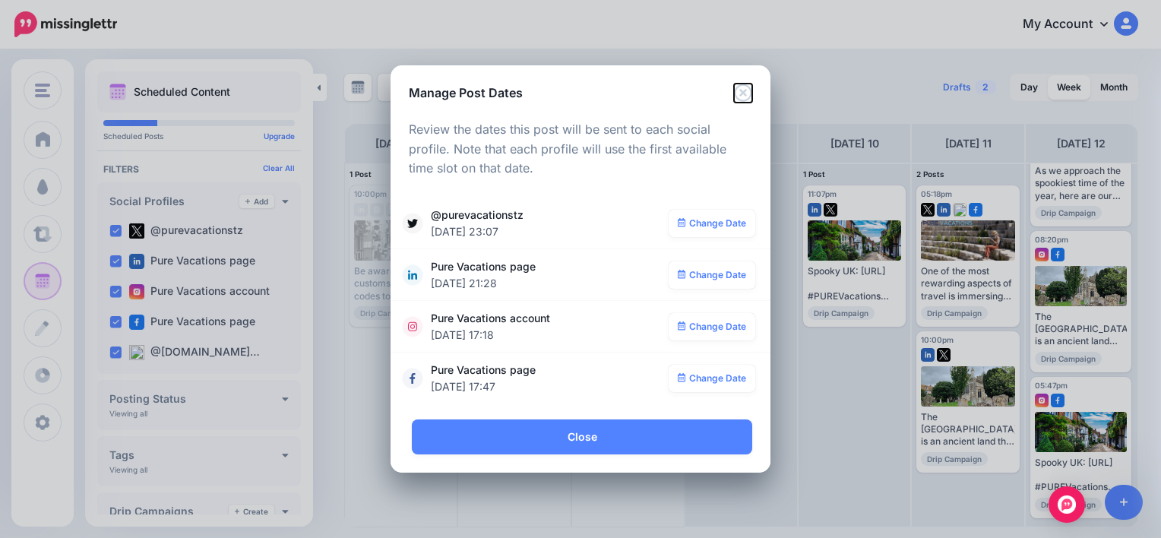
click at [744, 88] on icon "Close" at bounding box center [743, 93] width 18 height 18
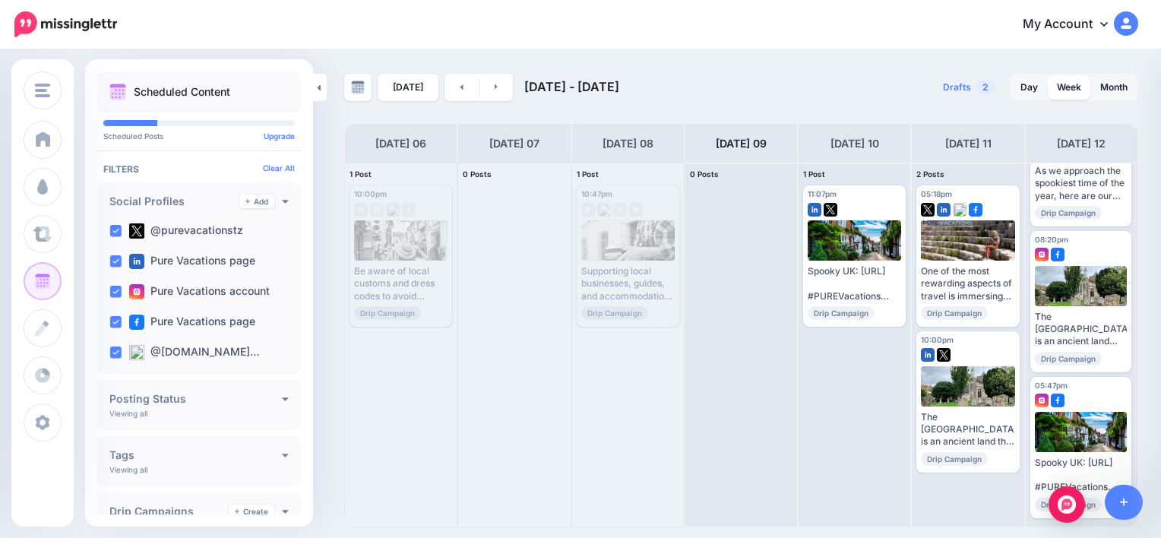
scroll to position [0, 0]
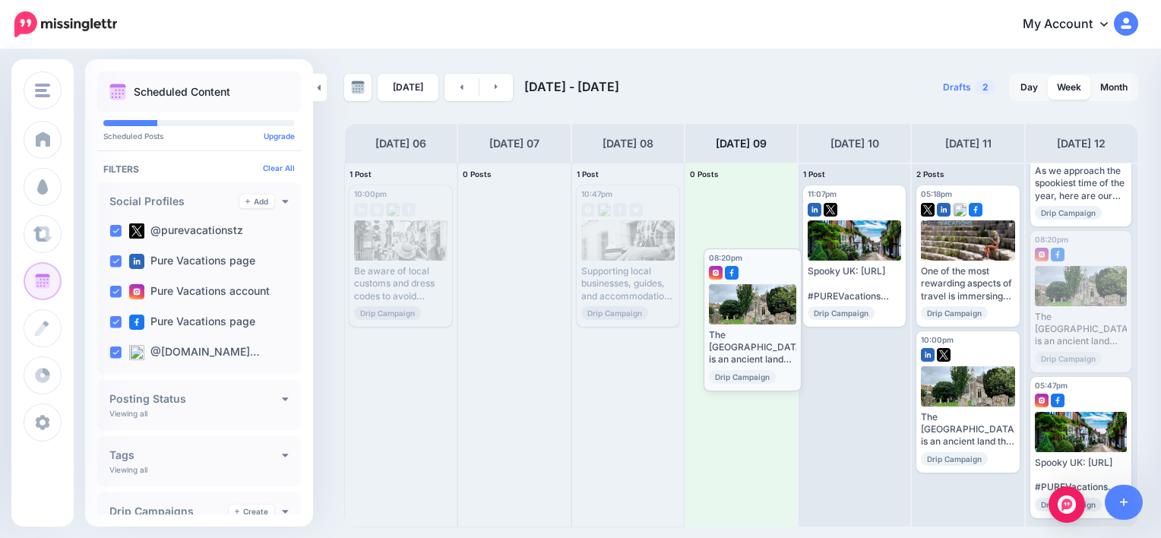
drag, startPoint x: 1080, startPoint y: 253, endPoint x: 753, endPoint y: 270, distance: 327.2
